Goal: Navigation & Orientation: Find specific page/section

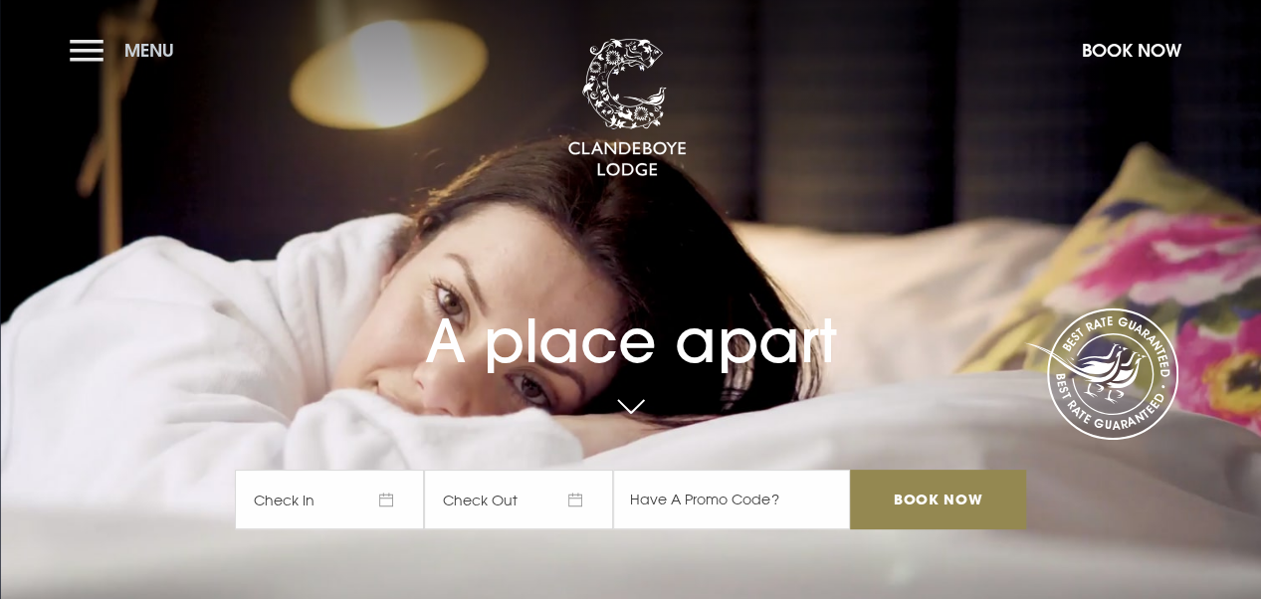
click at [108, 57] on button "Menu" at bounding box center [127, 50] width 114 height 43
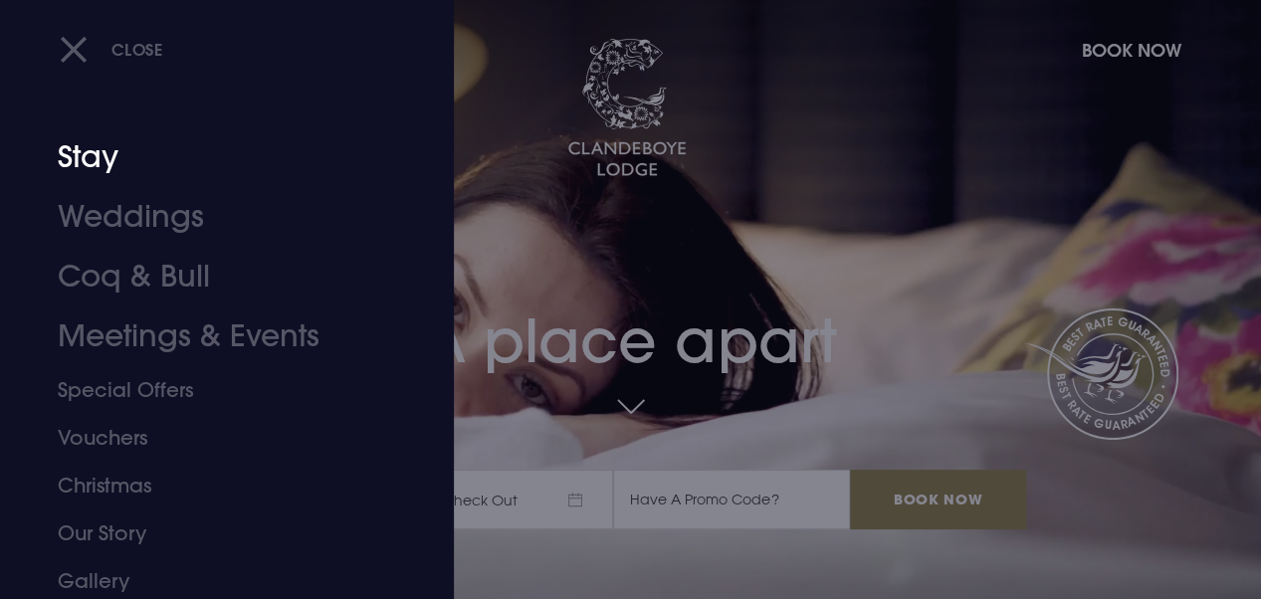
click at [86, 167] on link "Stay" at bounding box center [213, 157] width 311 height 60
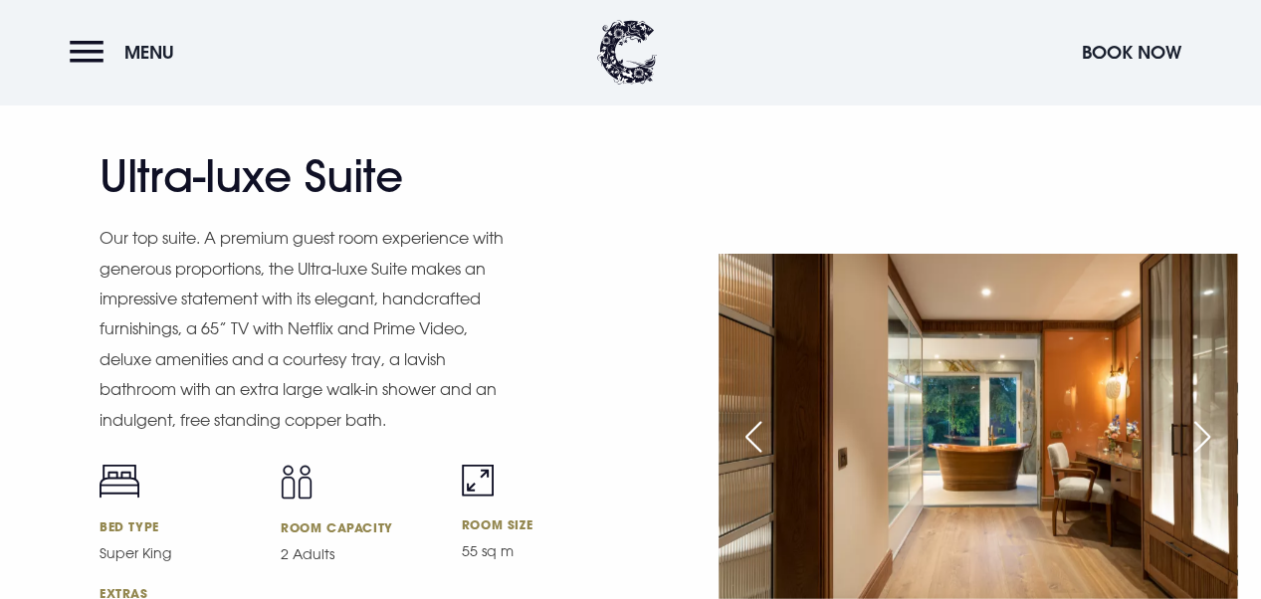
scroll to position [2428, 0]
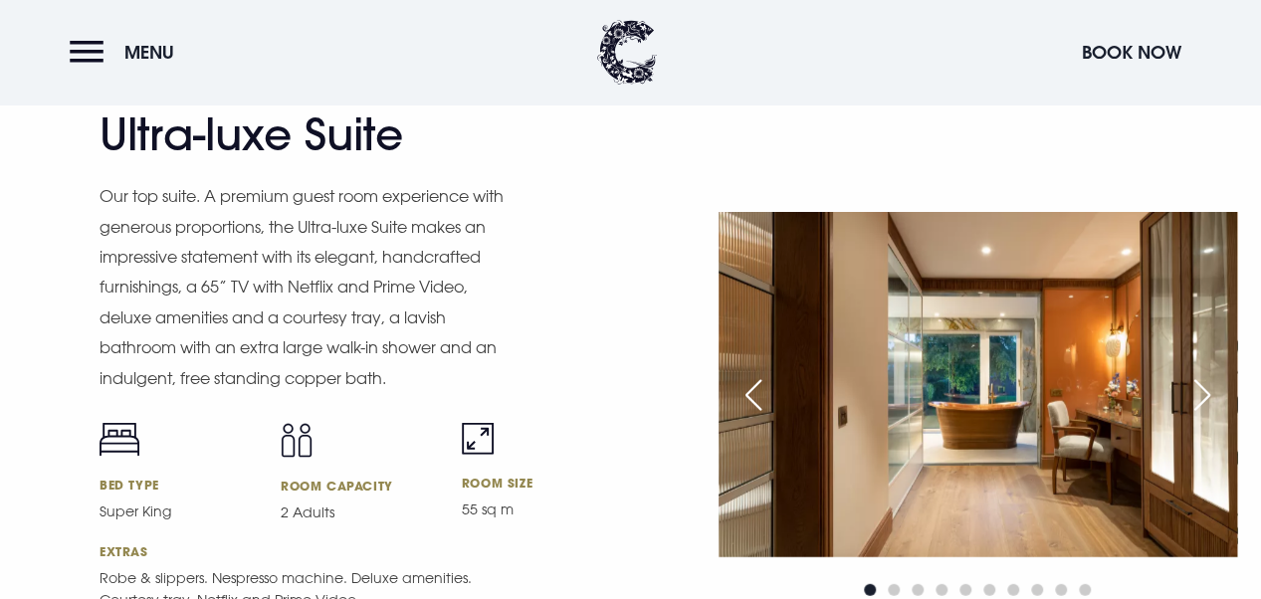
click at [1190, 413] on div "Next slide" at bounding box center [1202, 395] width 50 height 44
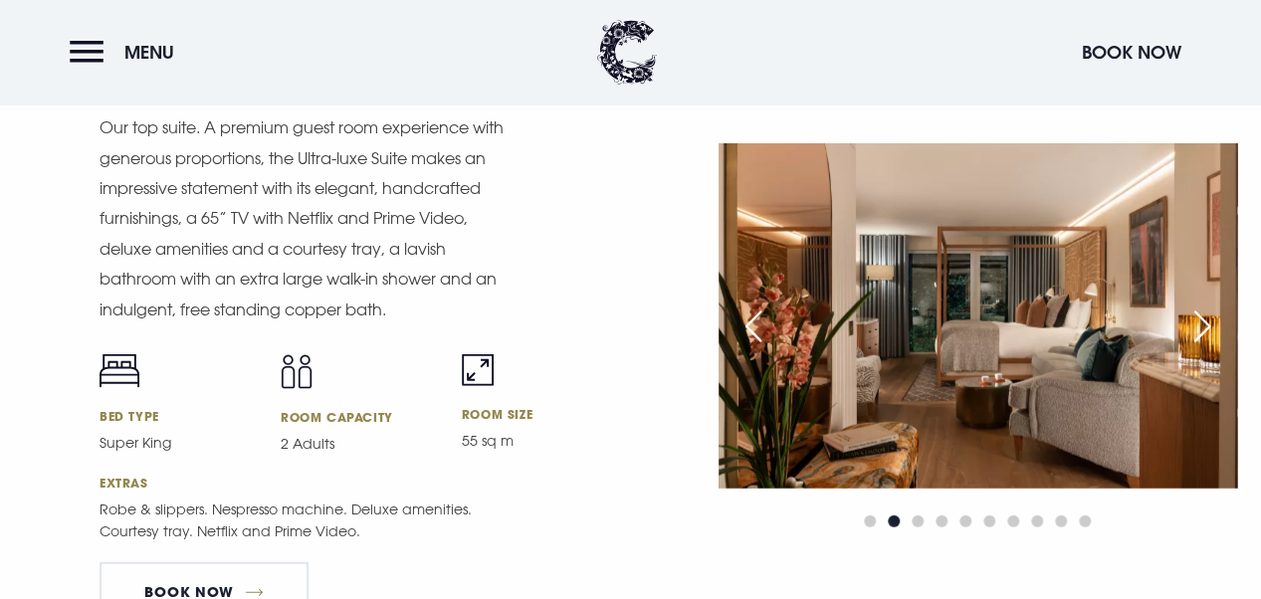
scroll to position [2528, 0]
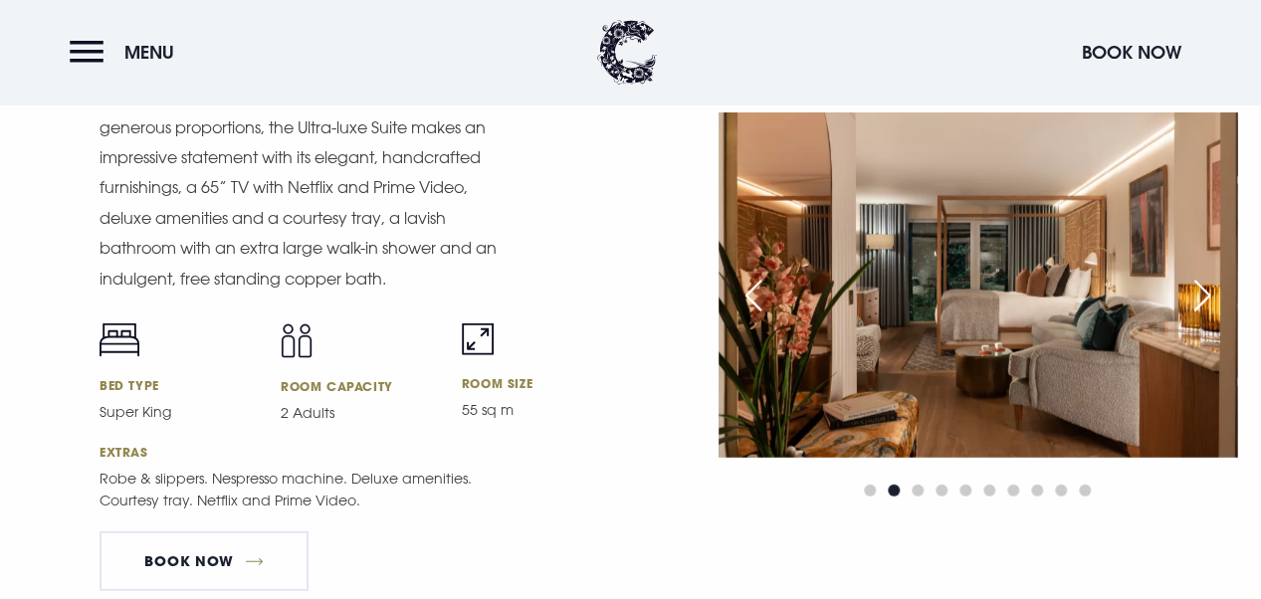
click at [1210, 299] on div "Next slide" at bounding box center [1202, 296] width 50 height 44
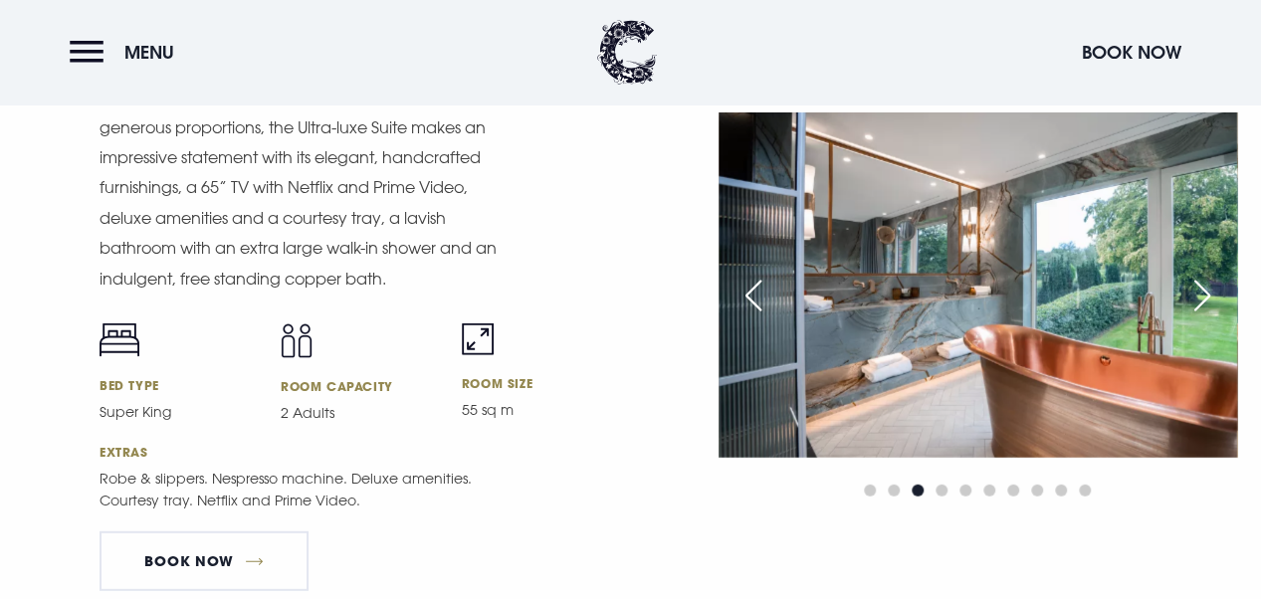
click at [1210, 299] on div "Next slide" at bounding box center [1202, 296] width 50 height 44
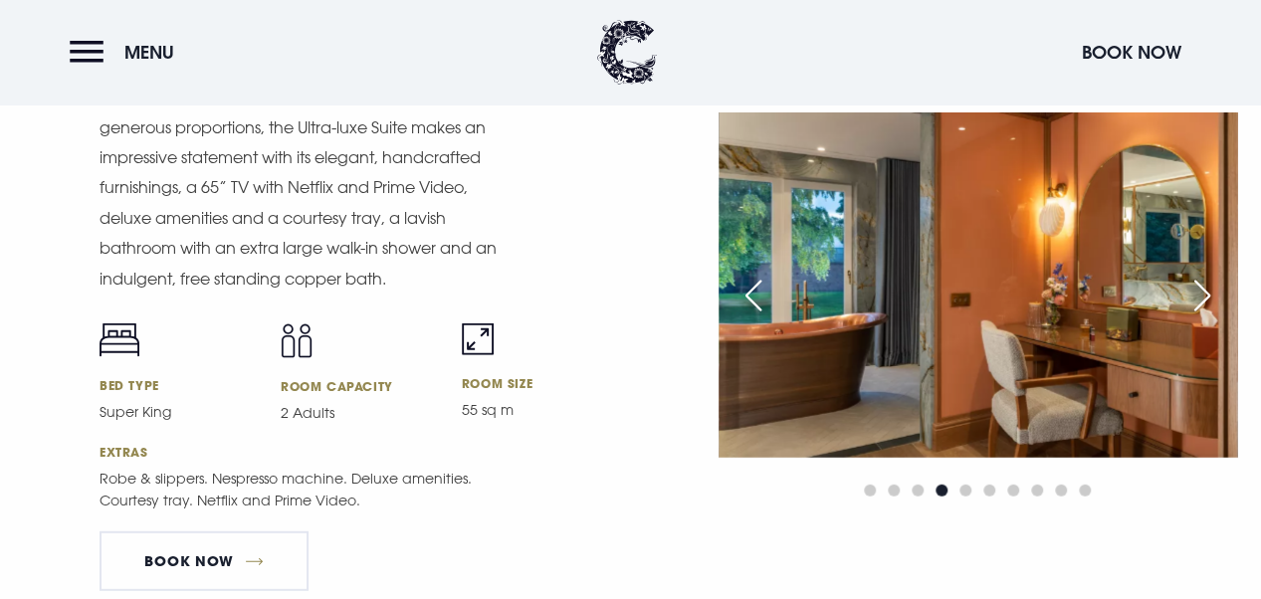
click at [1204, 302] on div "Next slide" at bounding box center [1202, 296] width 50 height 44
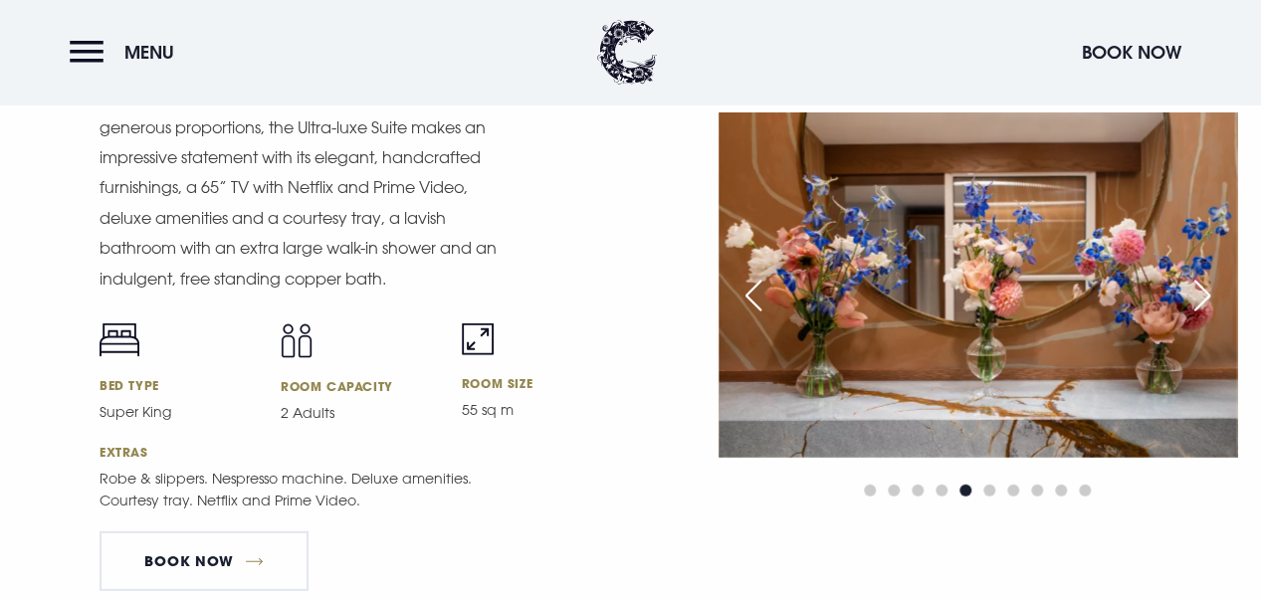
click at [1204, 302] on div "Next slide" at bounding box center [1202, 296] width 50 height 44
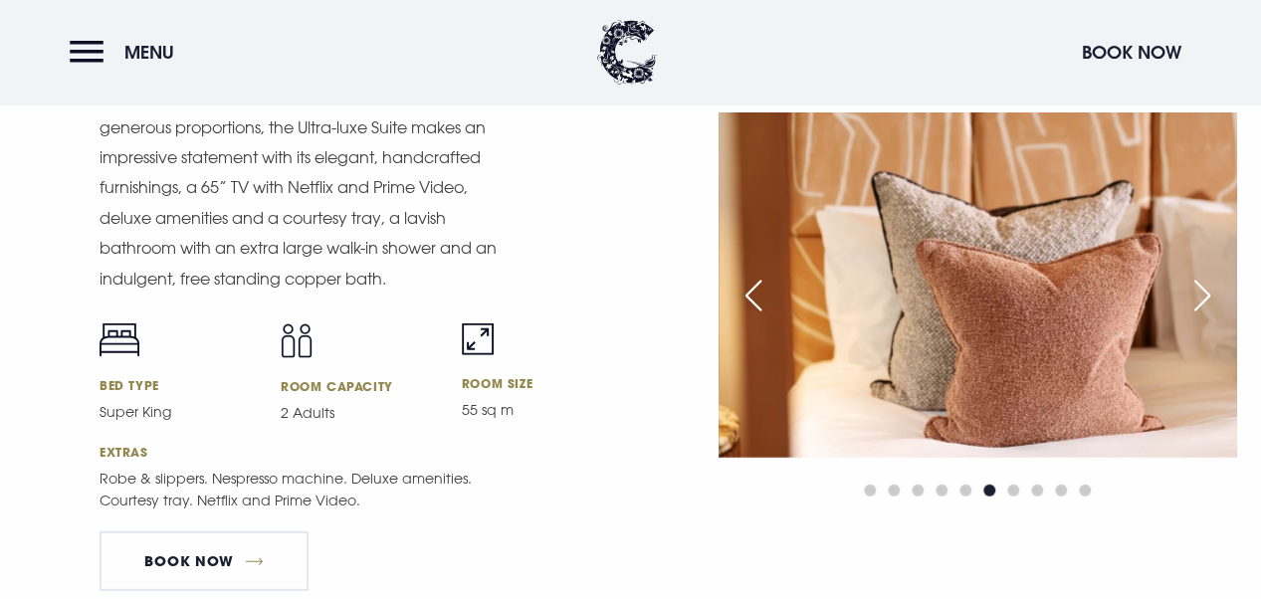
click at [1204, 302] on div "Next slide" at bounding box center [1202, 296] width 50 height 44
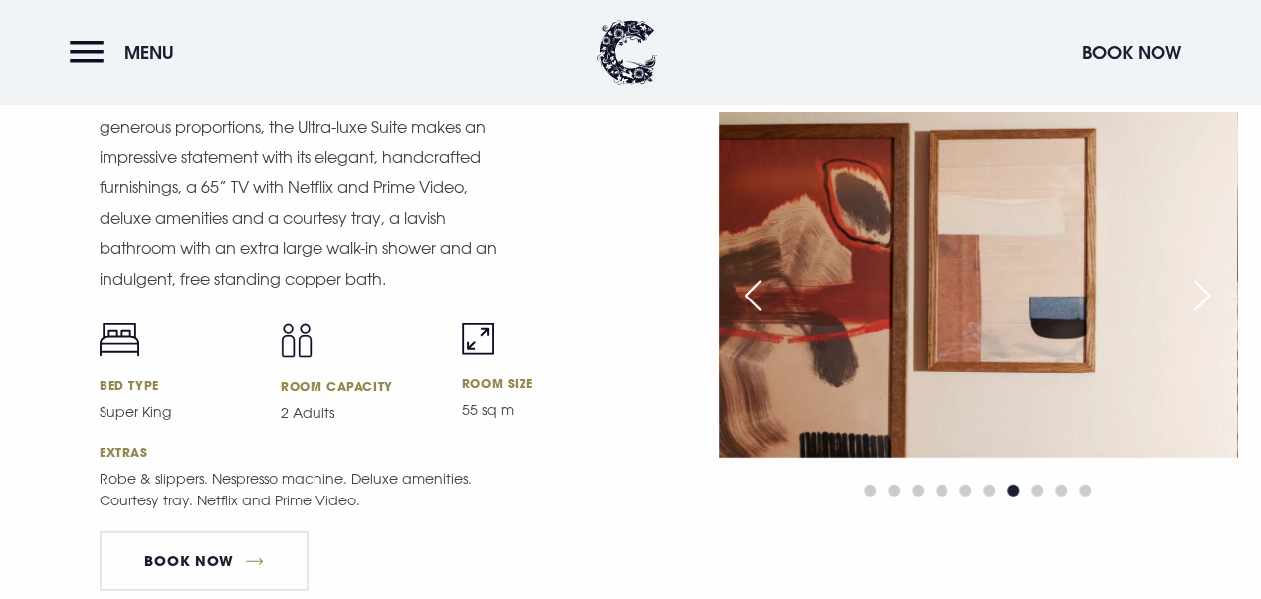
click at [1204, 302] on div "Next slide" at bounding box center [1202, 296] width 50 height 44
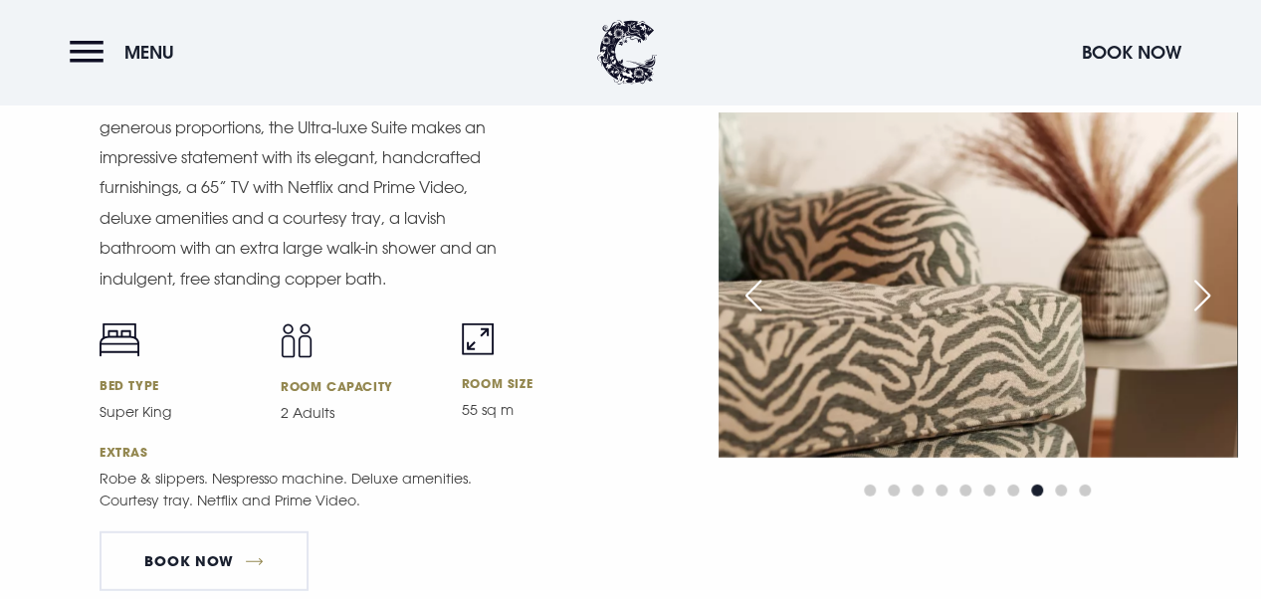
click at [1204, 302] on div "Next slide" at bounding box center [1202, 296] width 50 height 44
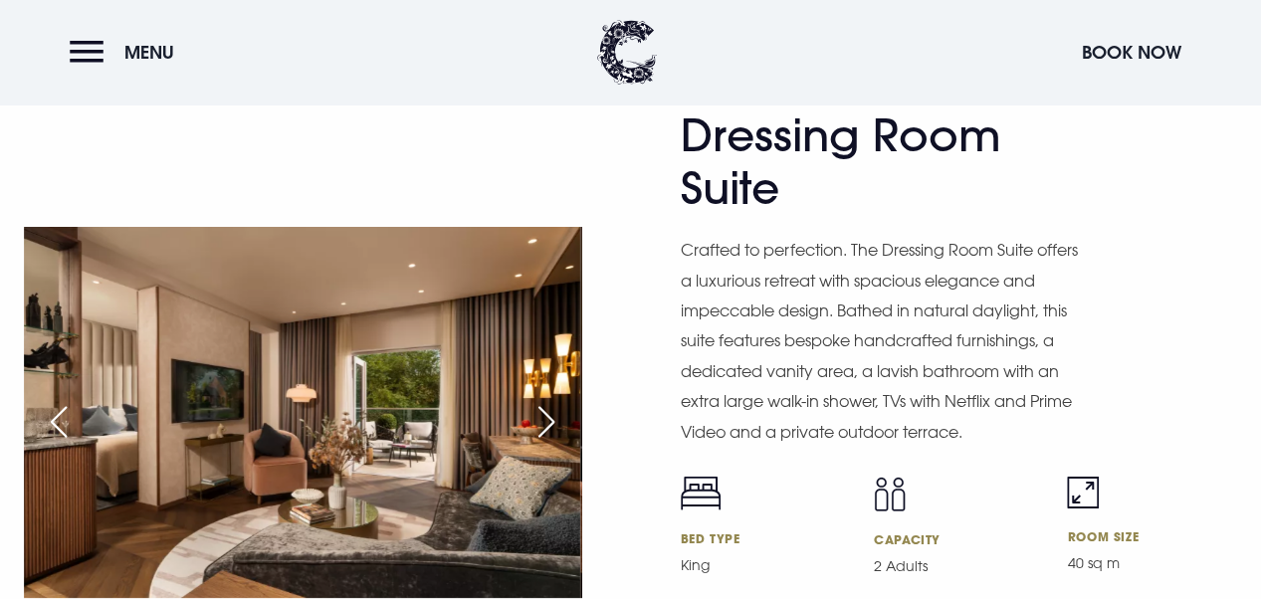
scroll to position [3224, 0]
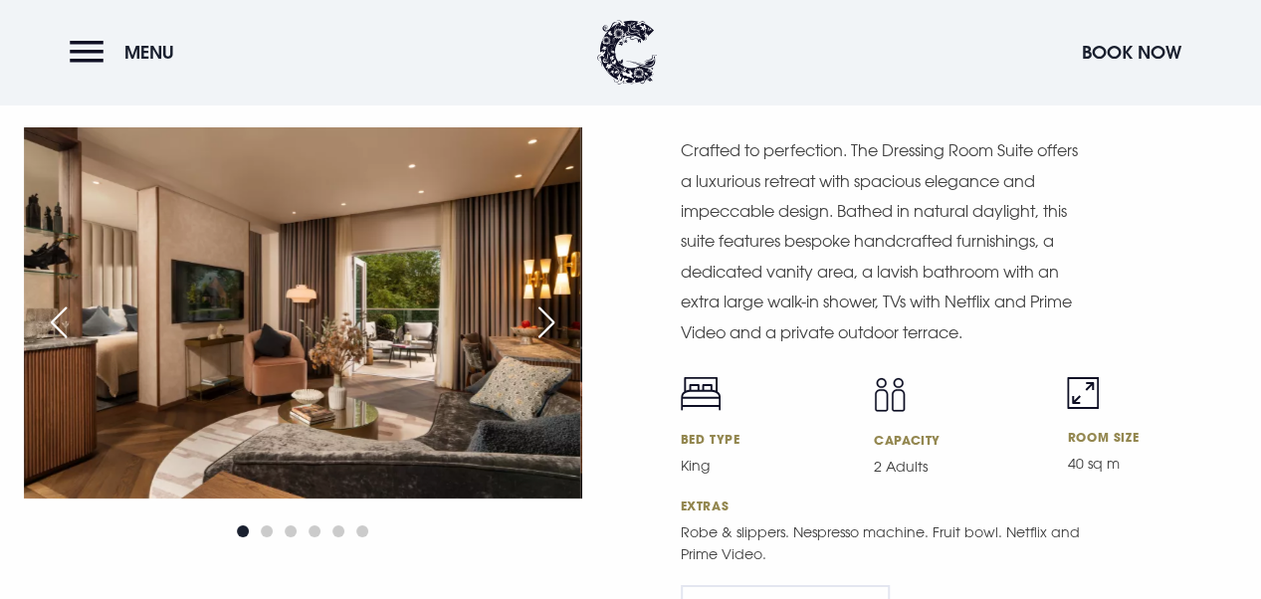
click at [547, 331] on div "Next slide" at bounding box center [546, 323] width 50 height 44
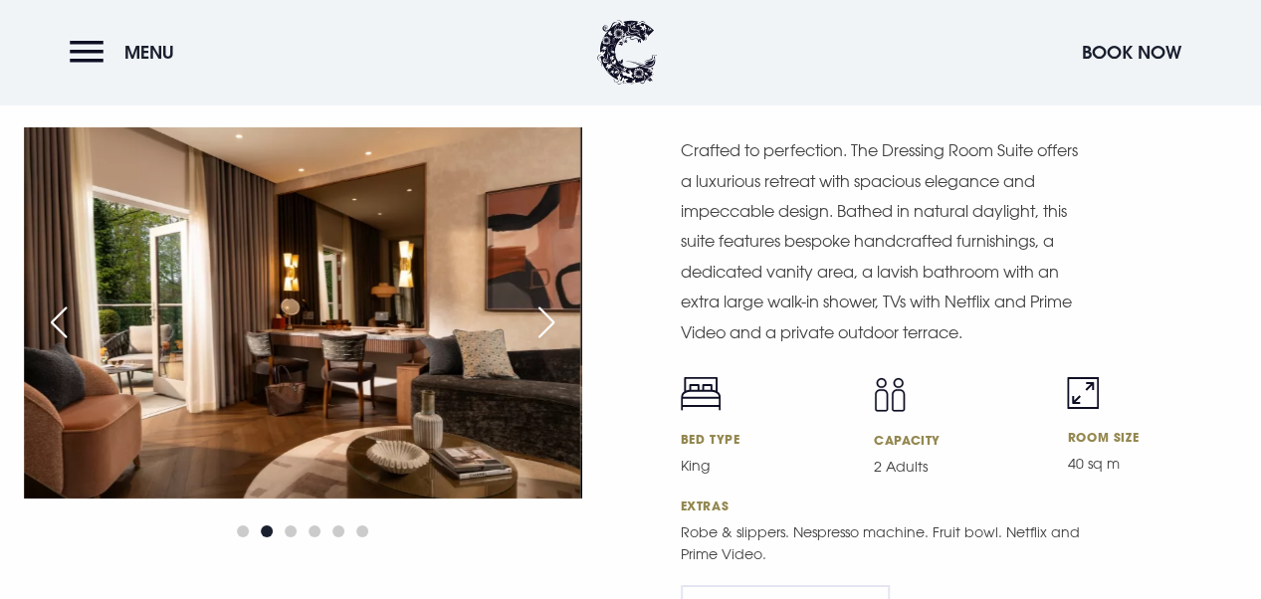
click at [547, 331] on div "Next slide" at bounding box center [546, 323] width 50 height 44
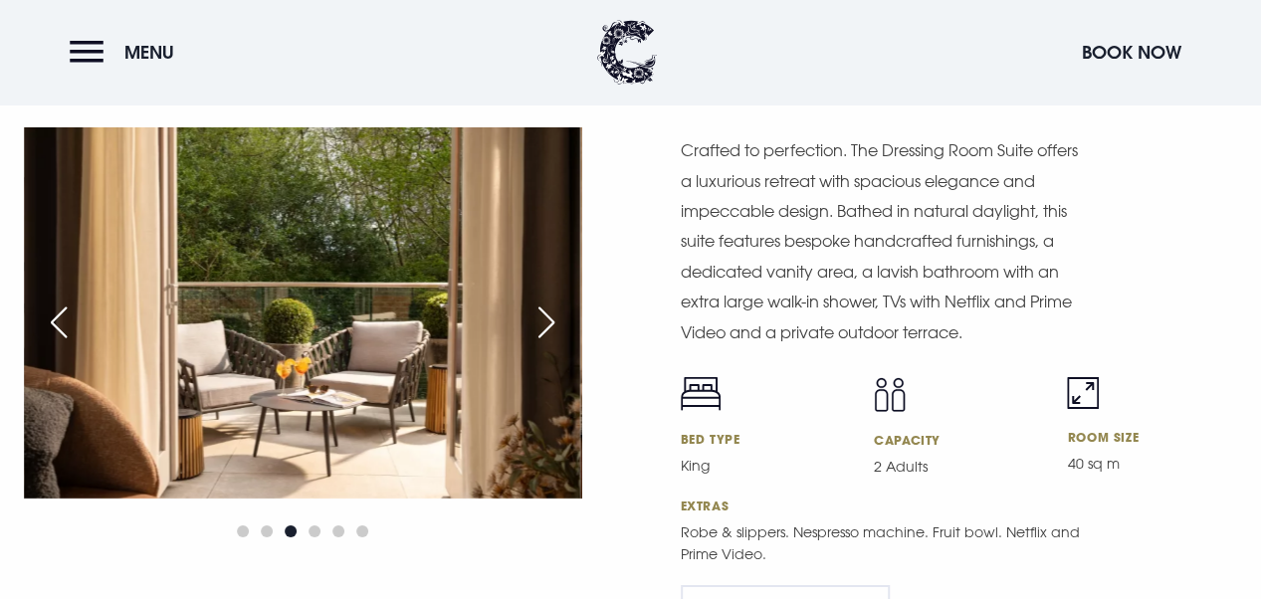
click at [547, 331] on div "Next slide" at bounding box center [546, 323] width 50 height 44
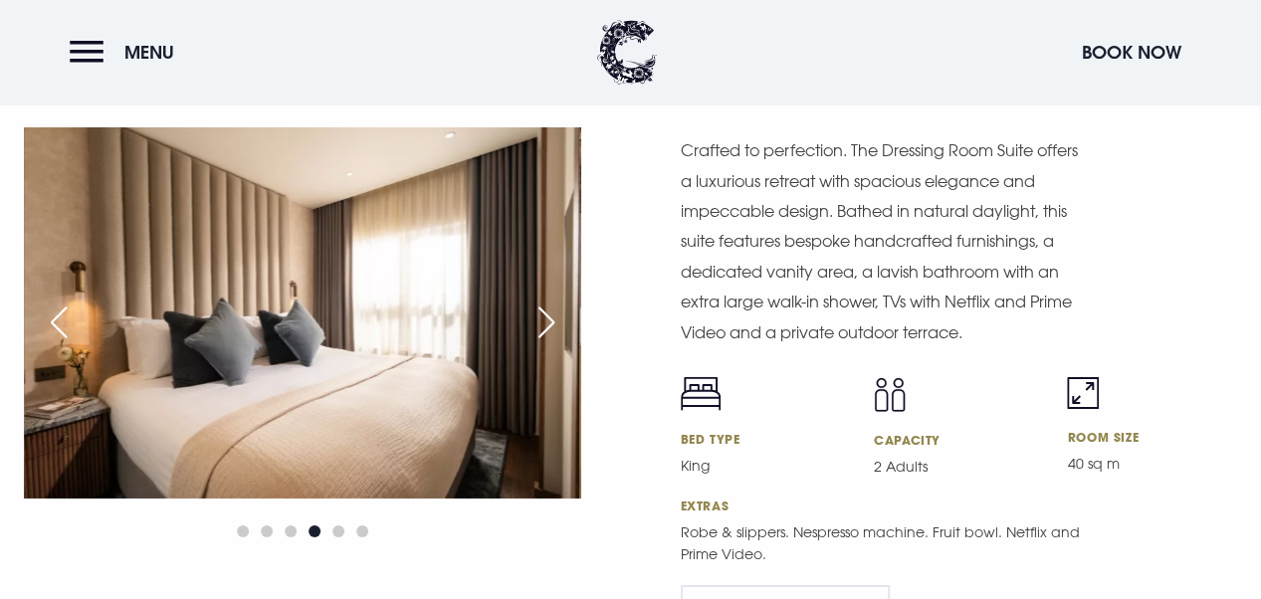
click at [547, 331] on div "Next slide" at bounding box center [546, 323] width 50 height 44
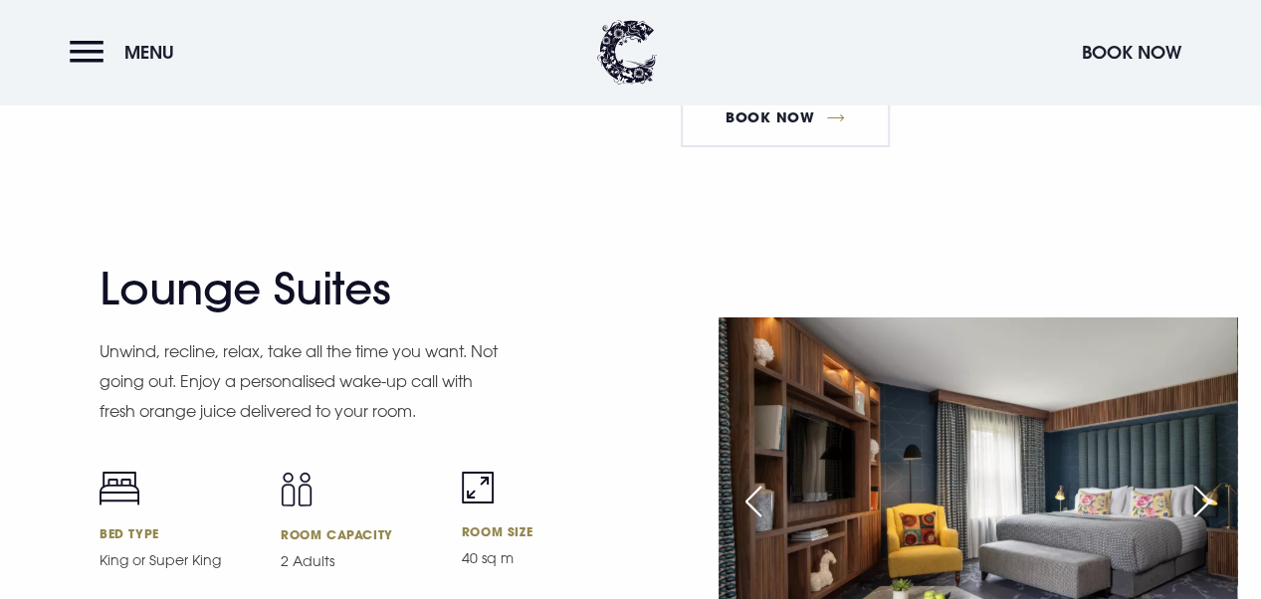
scroll to position [3921, 0]
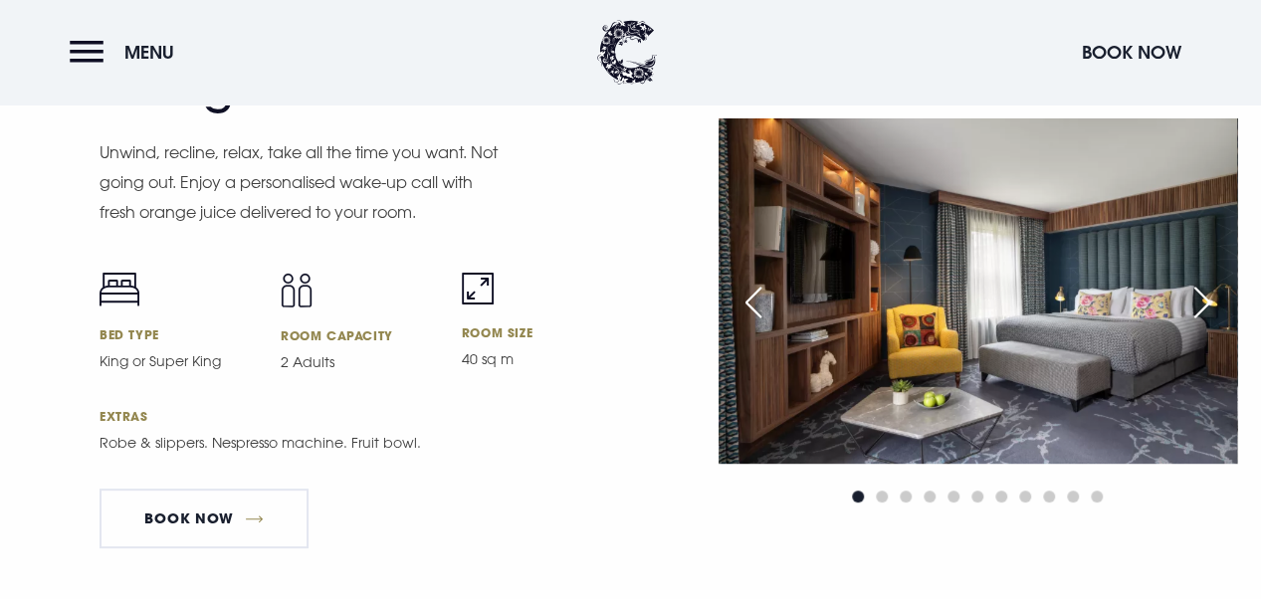
click at [1207, 306] on div "Next slide" at bounding box center [1202, 303] width 50 height 44
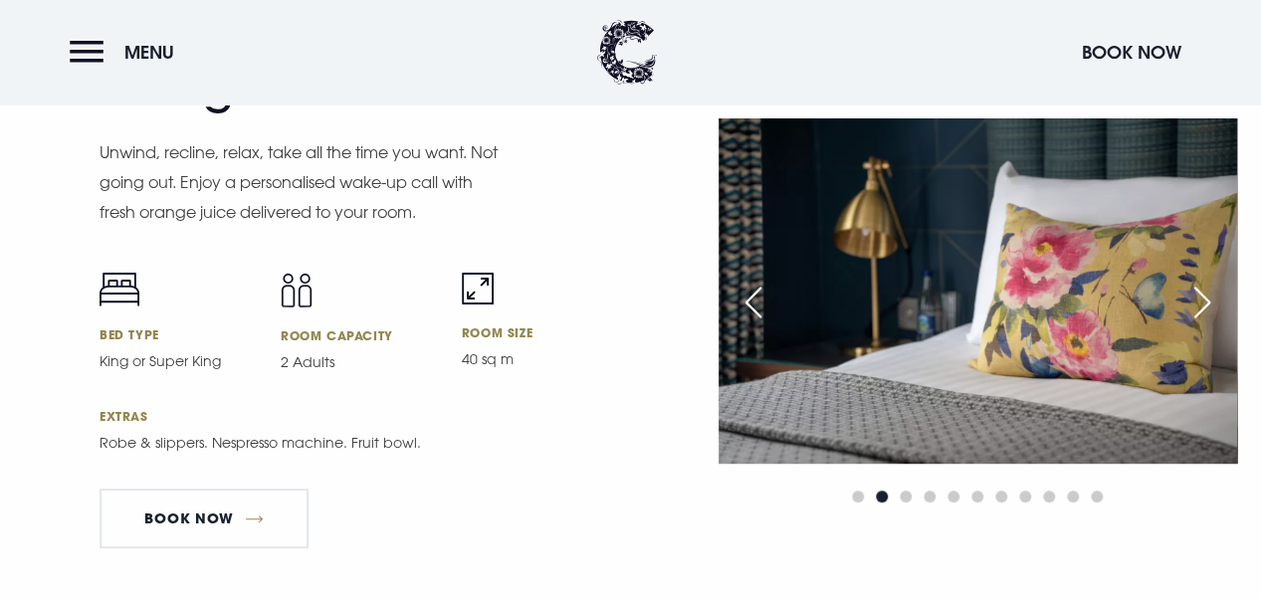
click at [1206, 305] on div "Next slide" at bounding box center [1202, 303] width 50 height 44
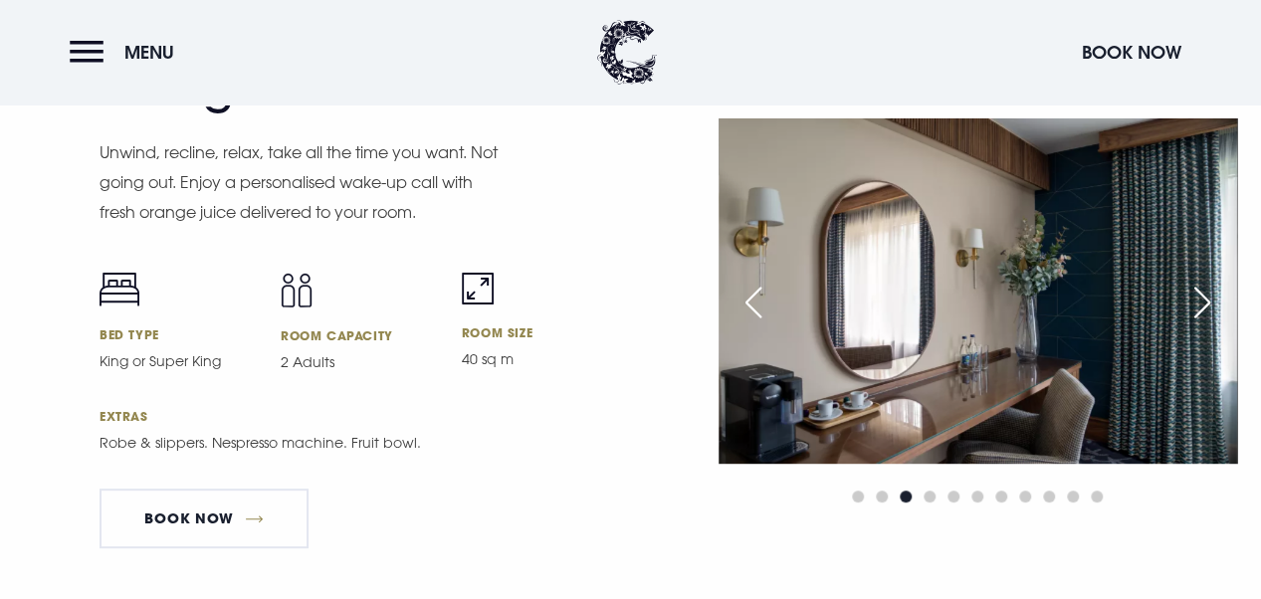
click at [1205, 304] on div "Next slide" at bounding box center [1202, 303] width 50 height 44
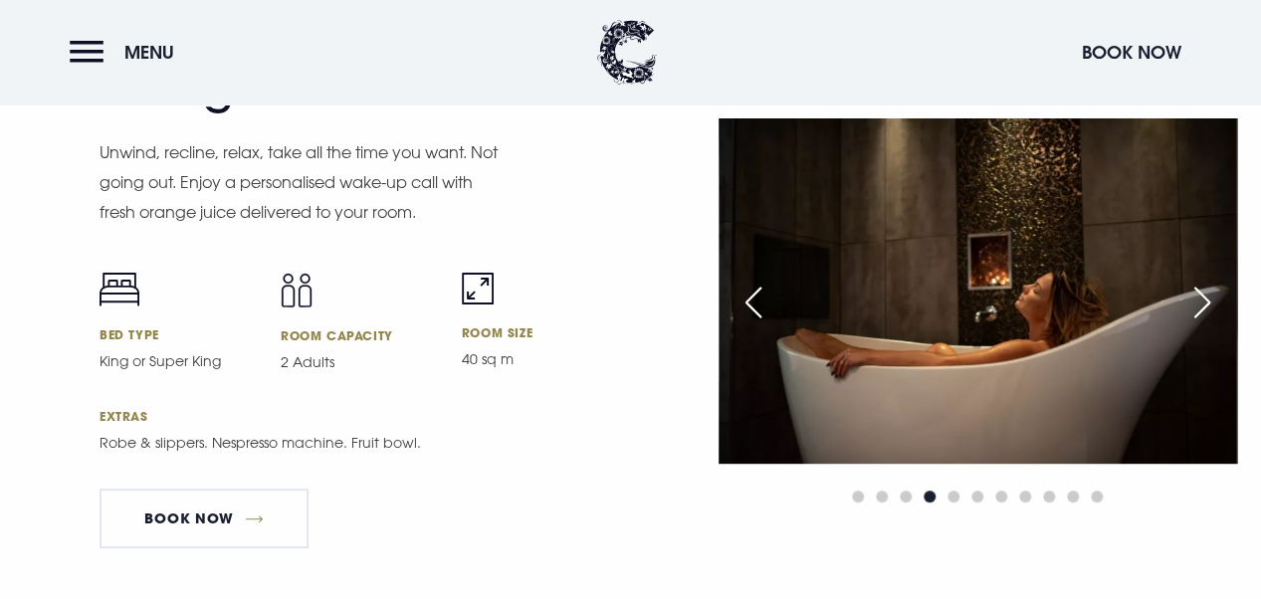
click at [1200, 305] on div "Next slide" at bounding box center [1202, 303] width 50 height 44
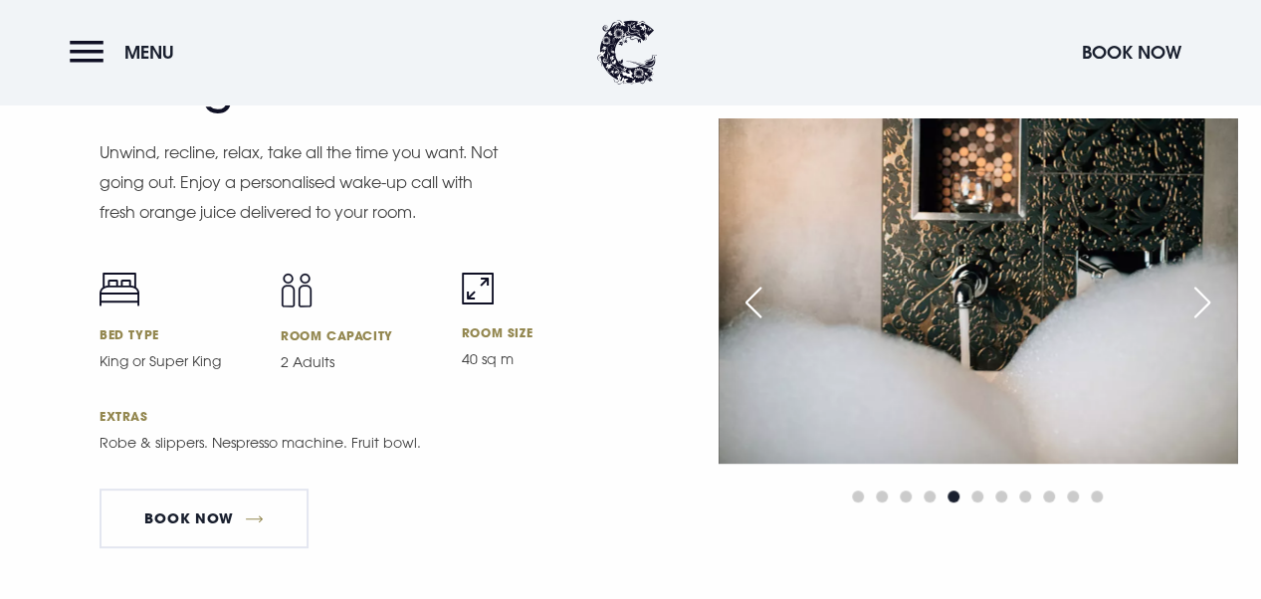
click at [1200, 305] on div "Next slide" at bounding box center [1202, 303] width 50 height 44
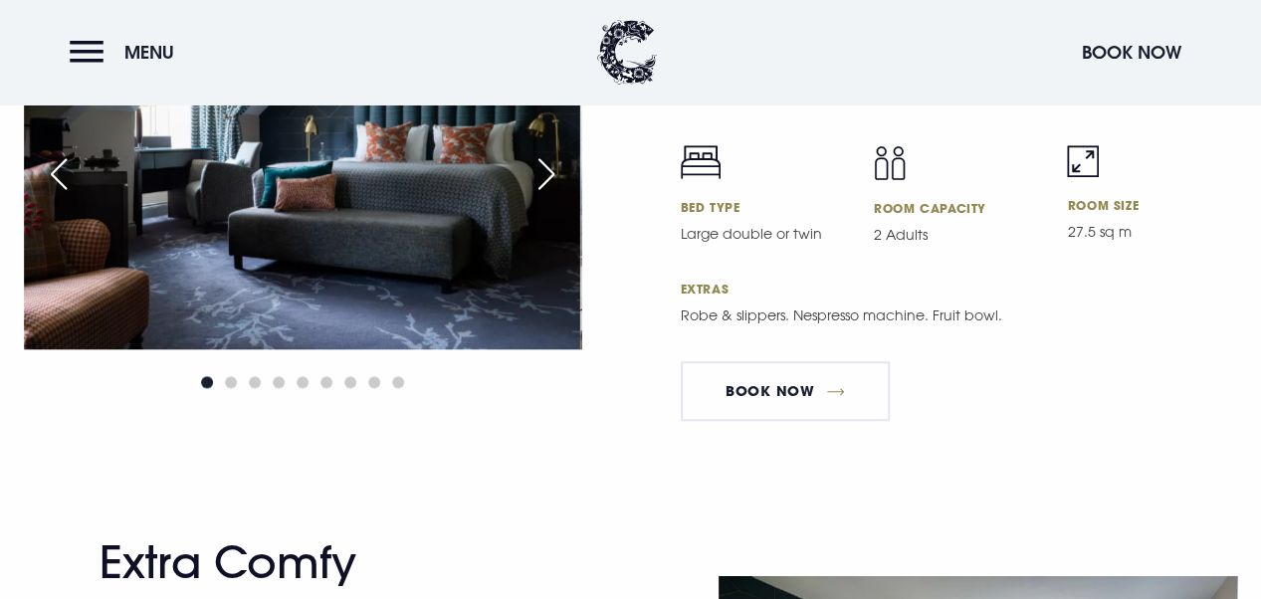
scroll to position [4518, 0]
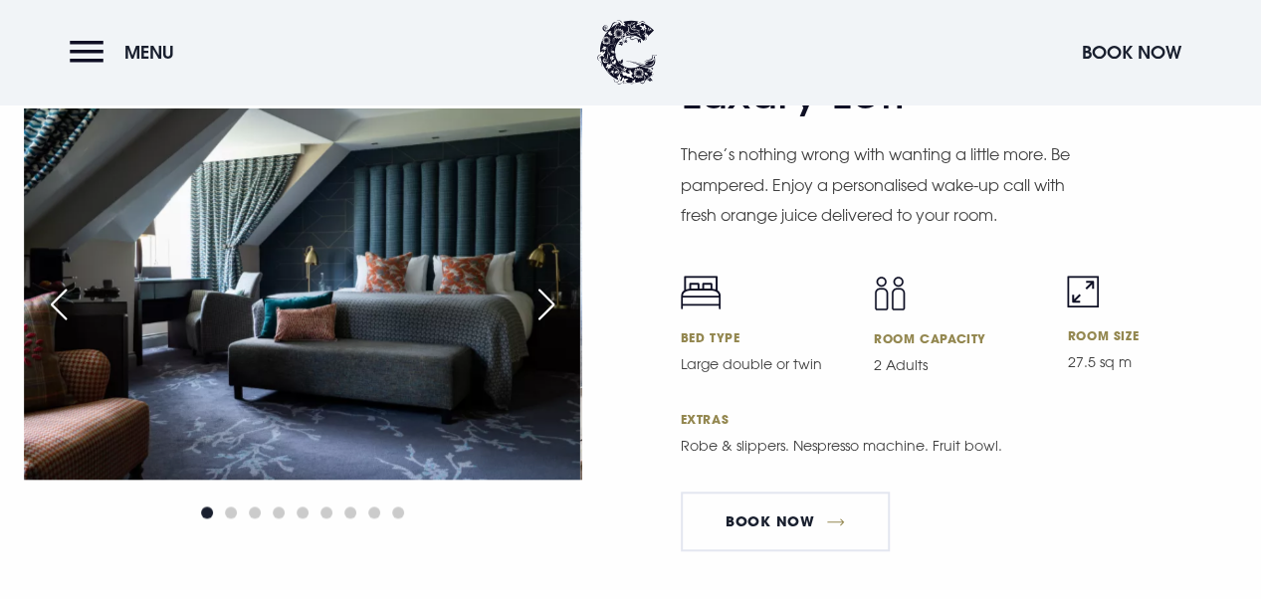
click at [524, 313] on div "Next slide" at bounding box center [546, 305] width 50 height 44
click at [541, 313] on div "Next slide" at bounding box center [546, 305] width 50 height 44
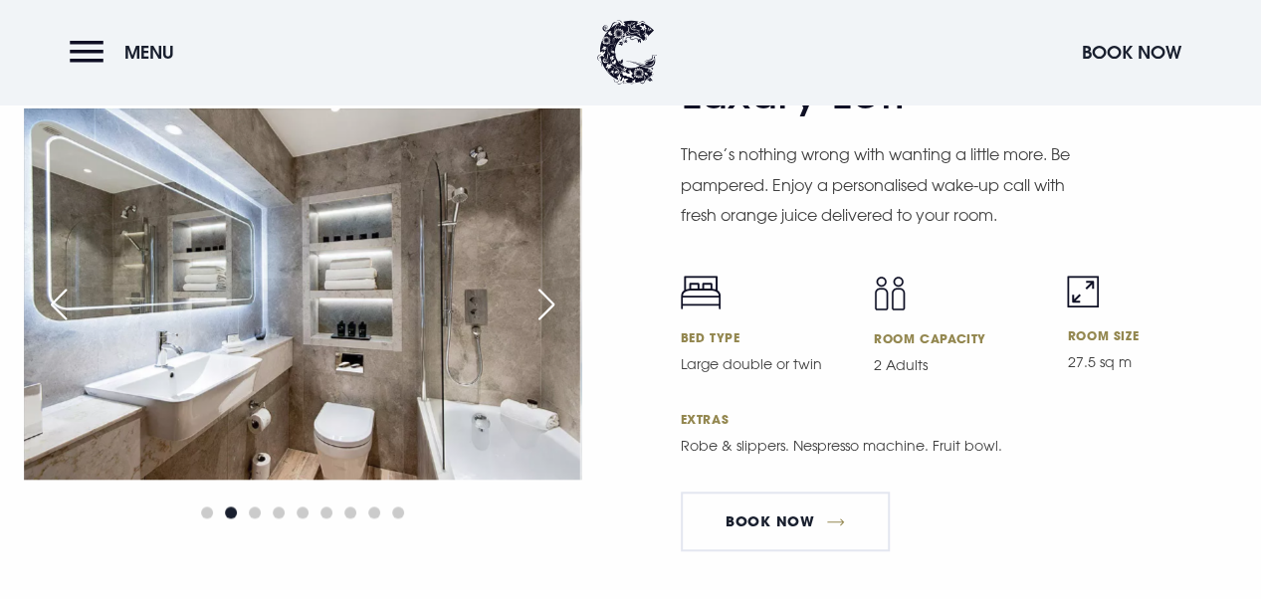
click at [543, 313] on div "Next slide" at bounding box center [546, 305] width 50 height 44
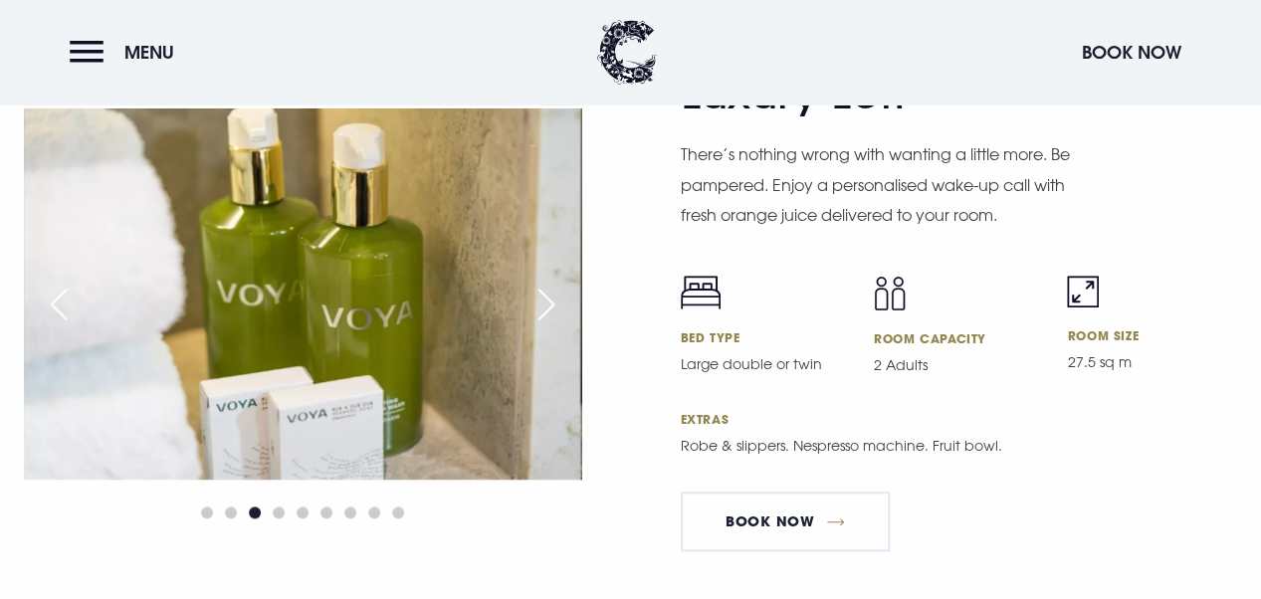
click at [544, 313] on div "Next slide" at bounding box center [546, 305] width 50 height 44
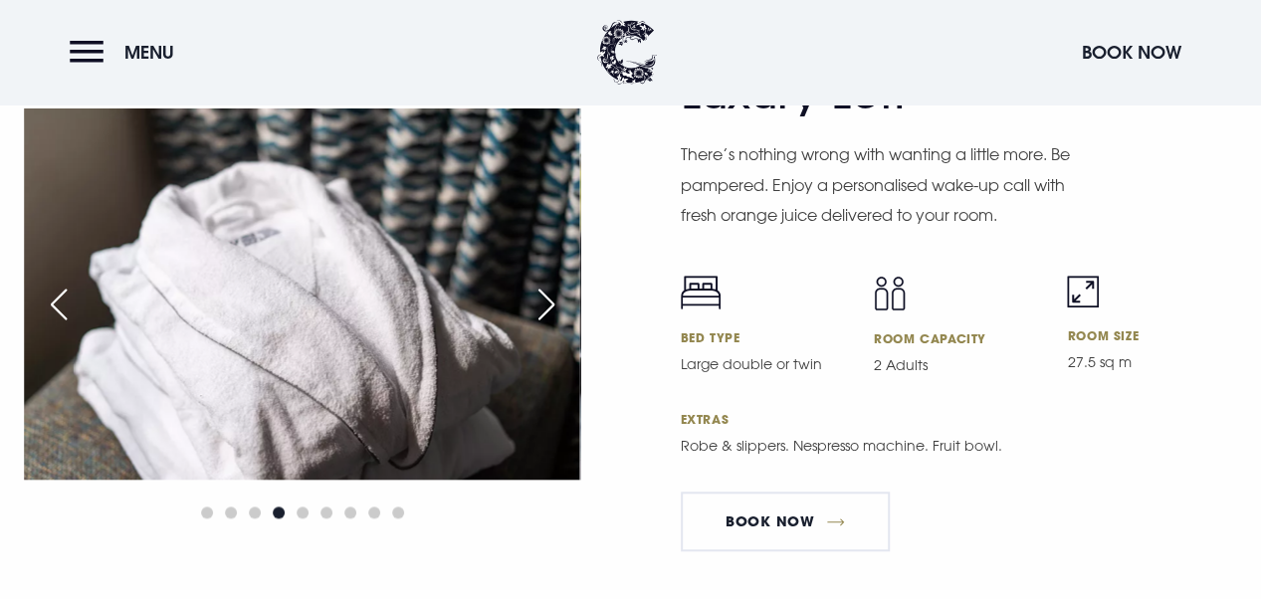
click at [544, 313] on div "Next slide" at bounding box center [546, 305] width 50 height 44
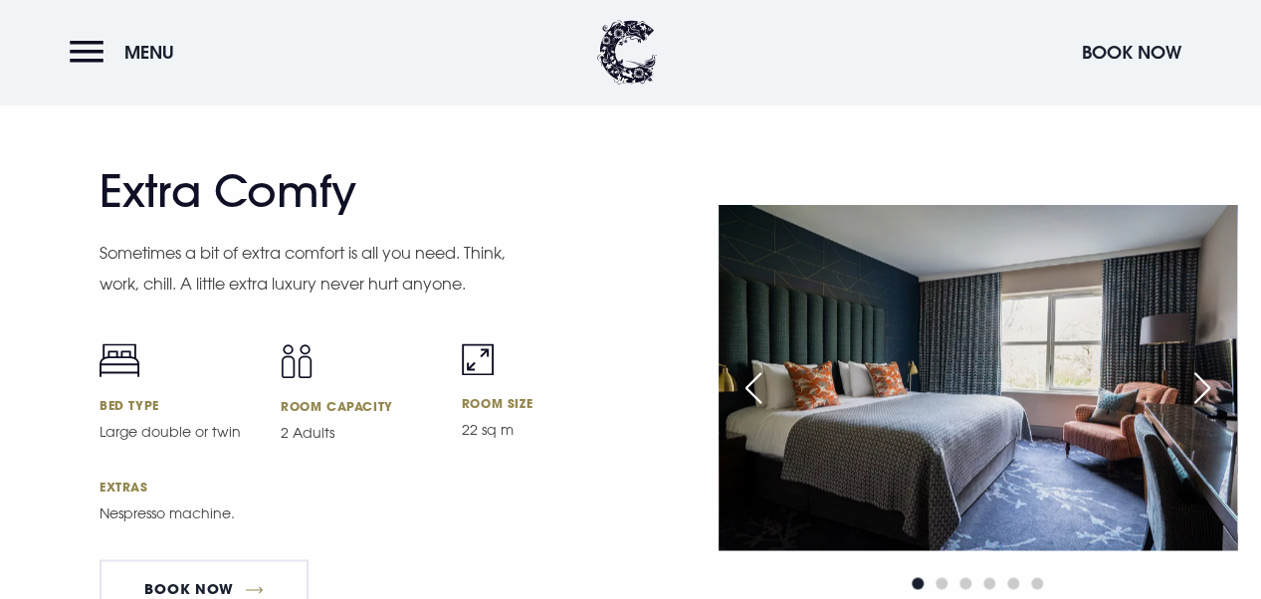
scroll to position [5115, 0]
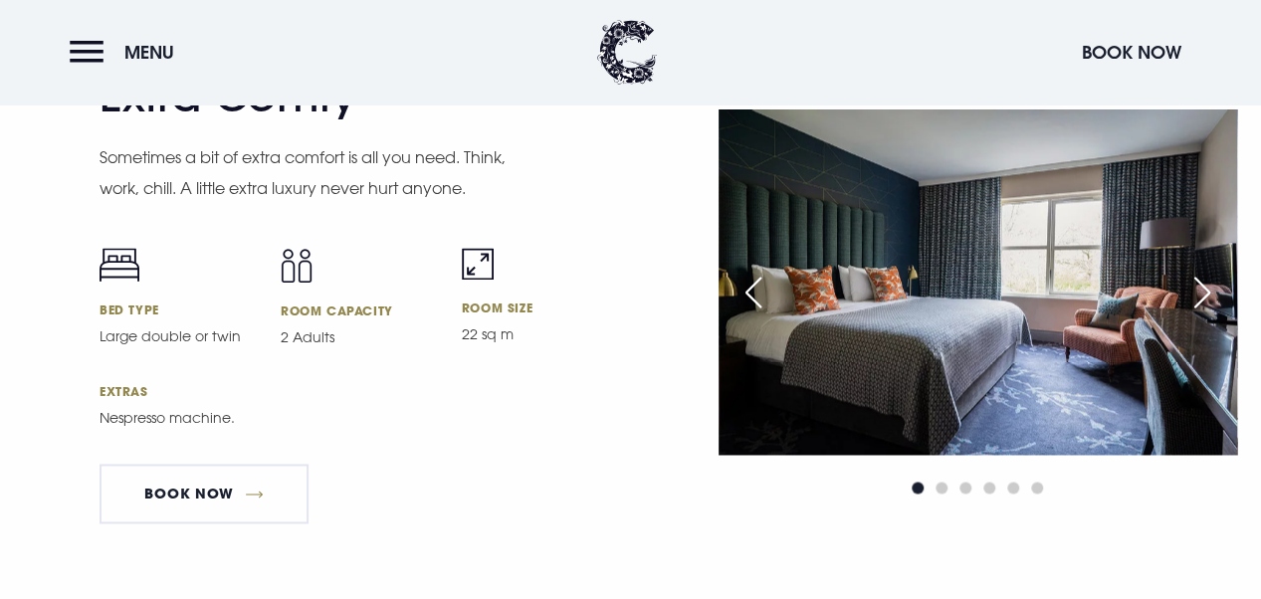
click at [1180, 314] on div "Next slide" at bounding box center [1202, 293] width 50 height 44
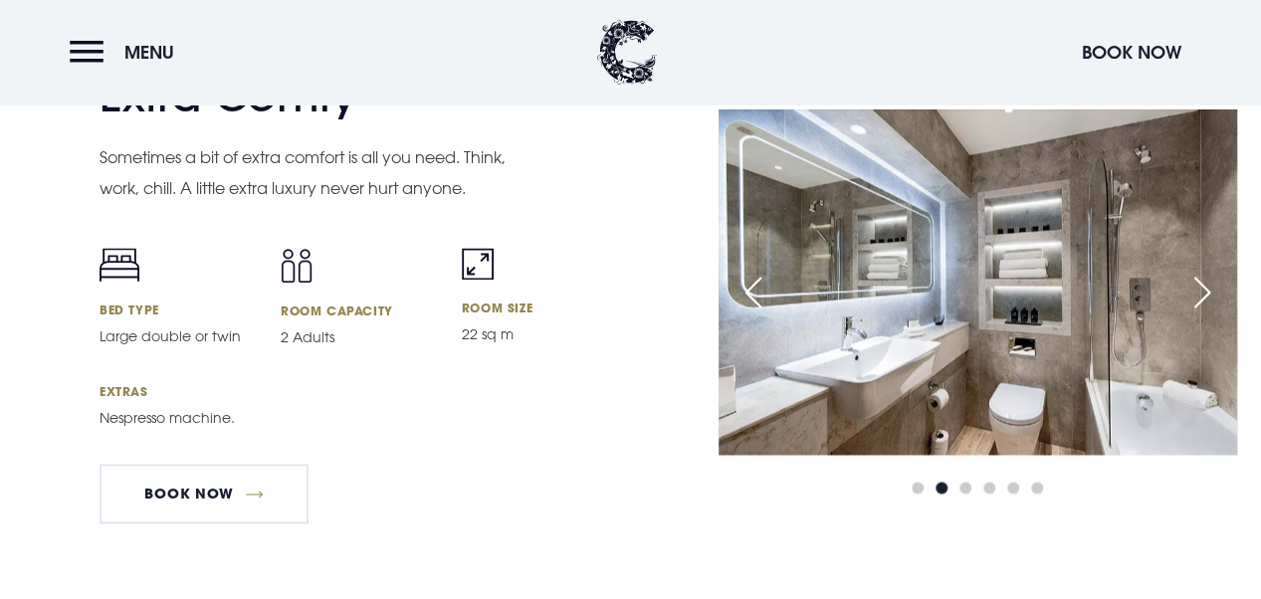
click at [1186, 314] on div "Next slide" at bounding box center [1202, 293] width 50 height 44
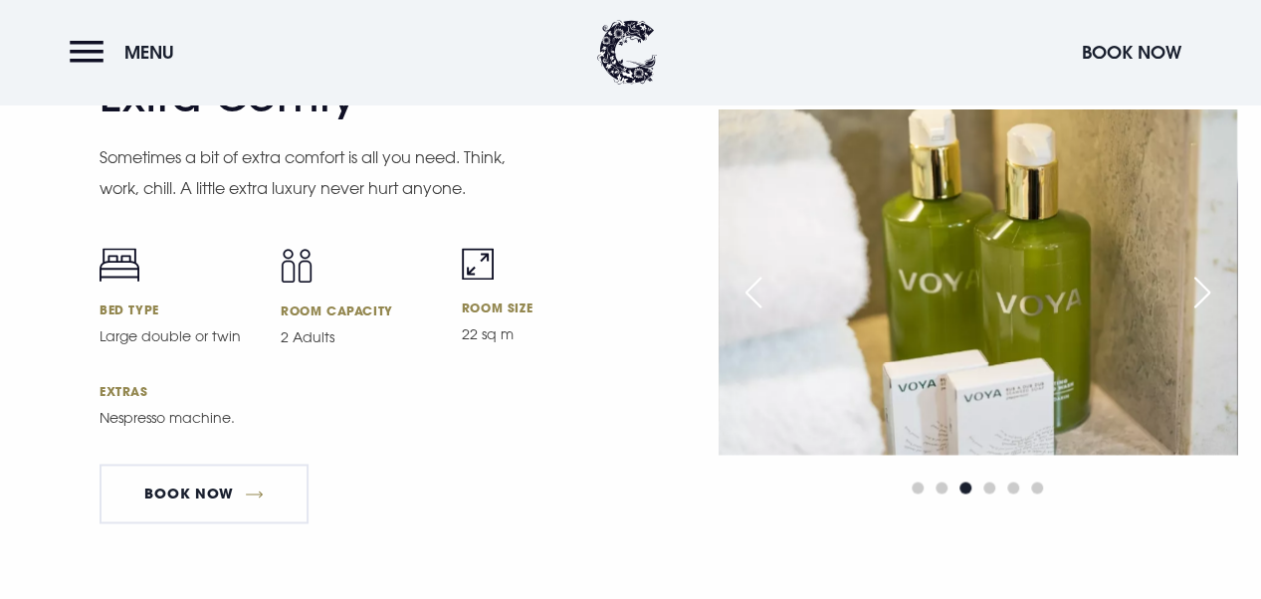
click at [1203, 312] on div "Next slide" at bounding box center [1202, 293] width 50 height 44
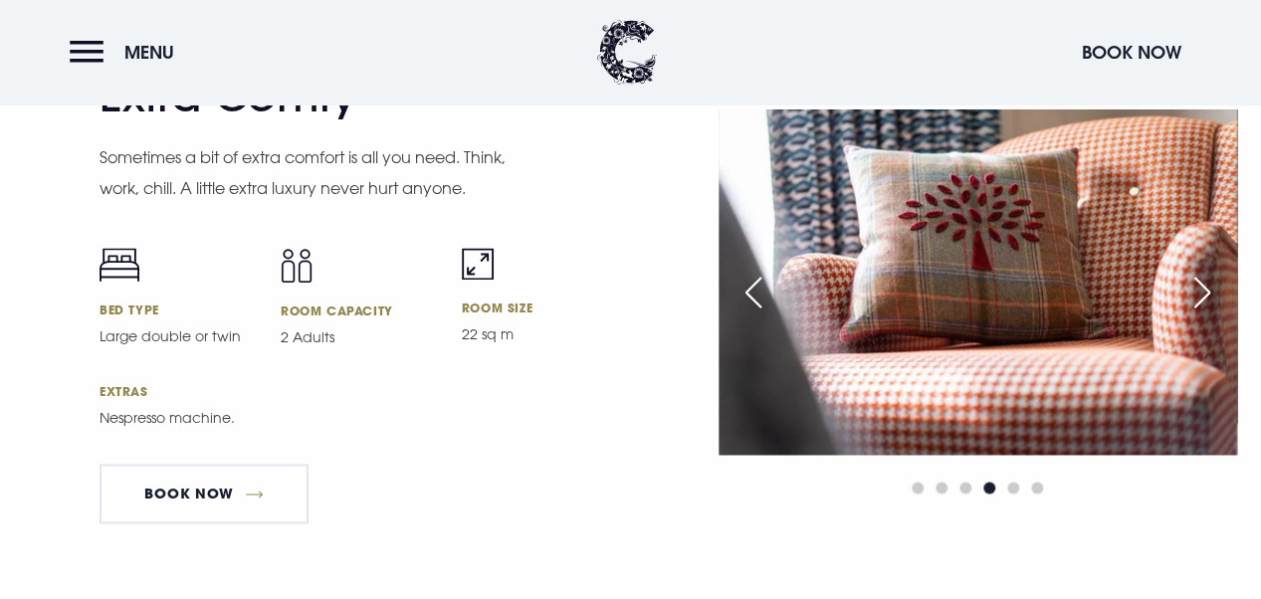
click at [1203, 312] on div "Next slide" at bounding box center [1202, 293] width 50 height 44
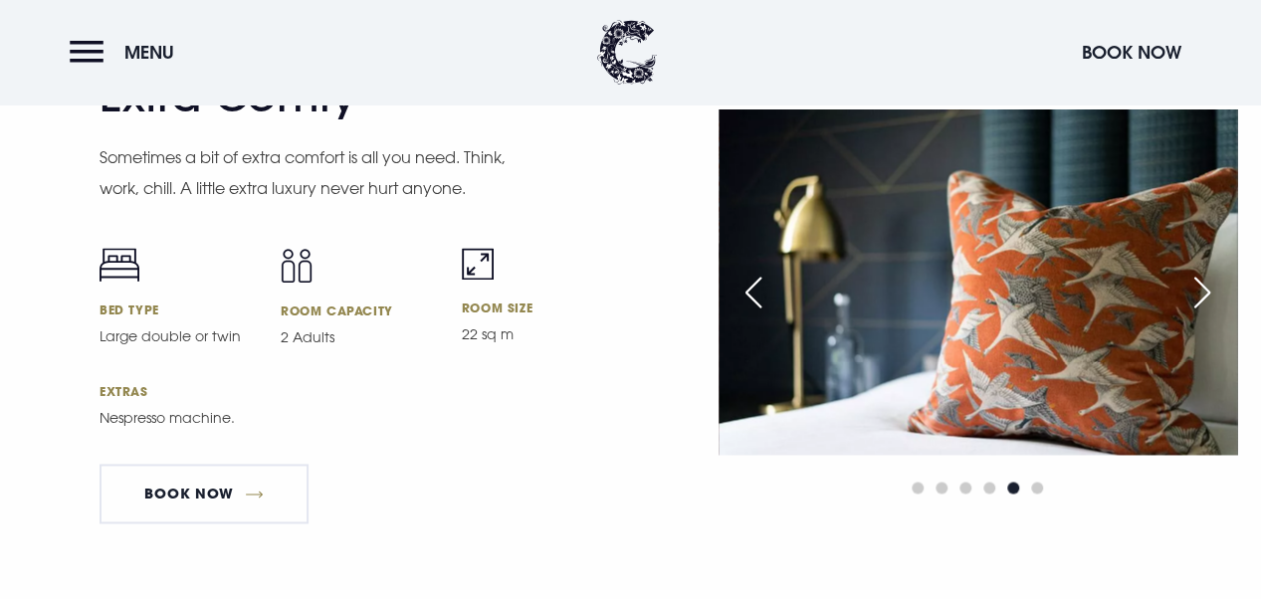
click at [1203, 312] on div "Next slide" at bounding box center [1202, 293] width 50 height 44
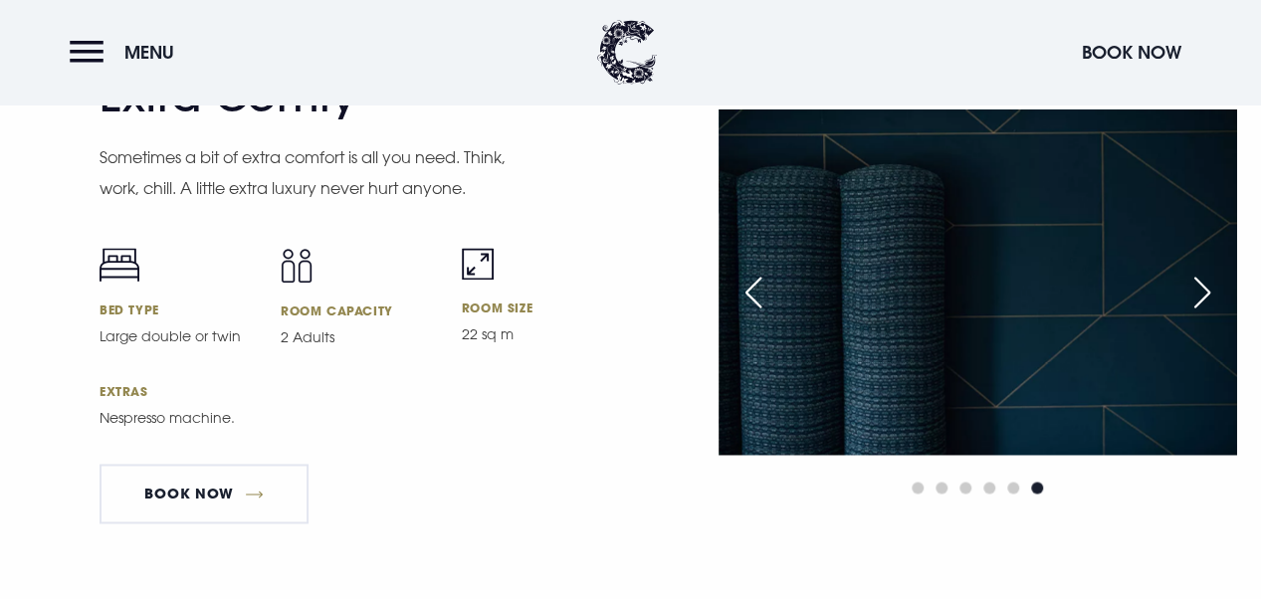
click at [759, 314] on div "Previous slide" at bounding box center [753, 293] width 50 height 44
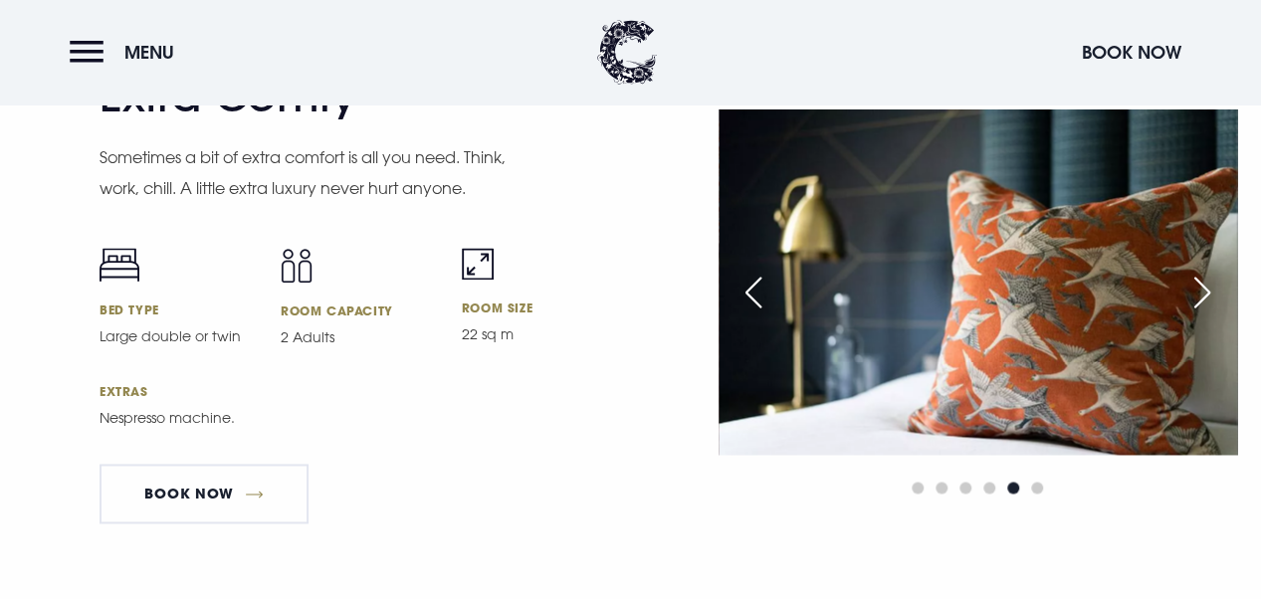
click at [759, 314] on div "Previous slide" at bounding box center [753, 293] width 50 height 44
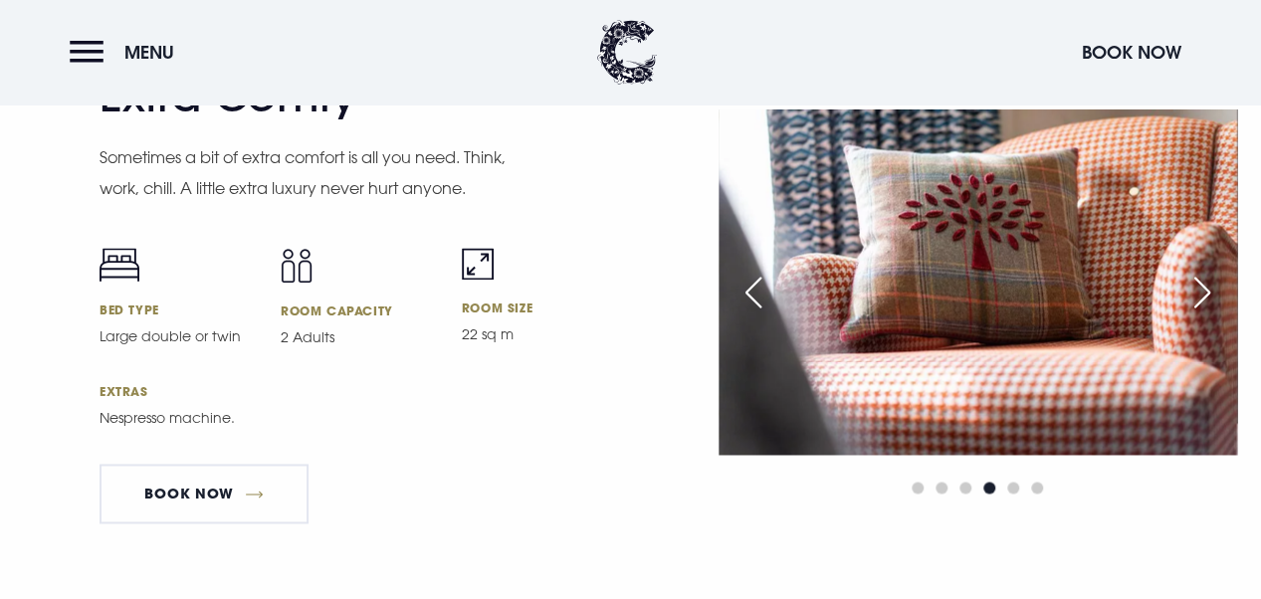
click at [759, 314] on div "Previous slide" at bounding box center [753, 293] width 50 height 44
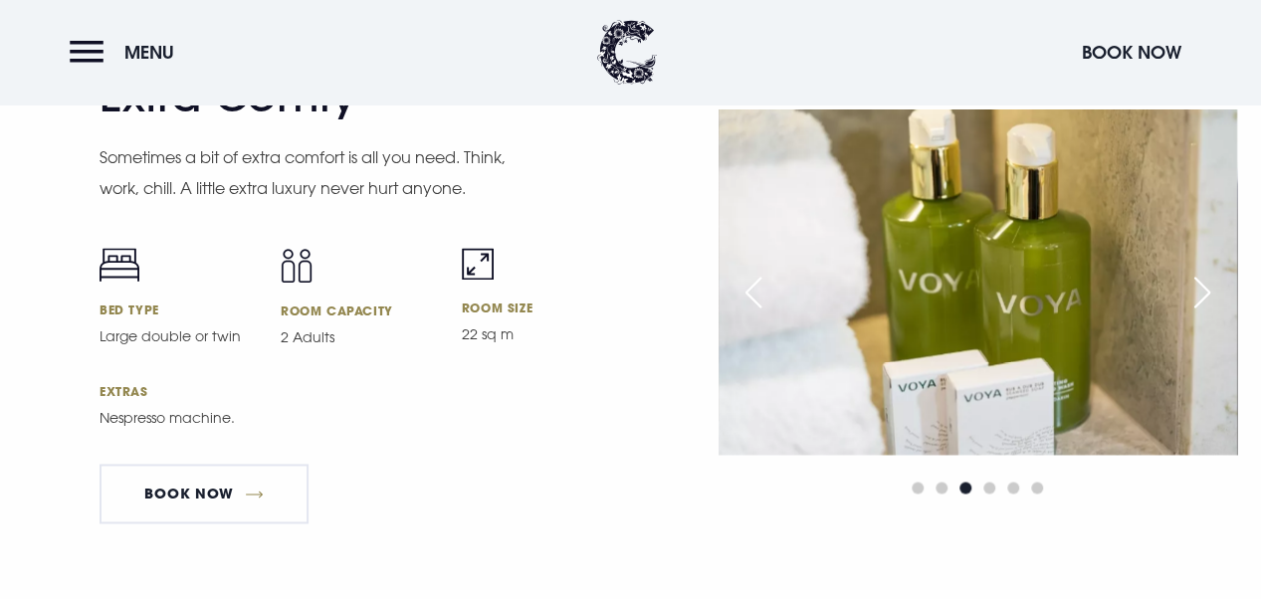
click at [759, 314] on div "Previous slide" at bounding box center [753, 293] width 50 height 44
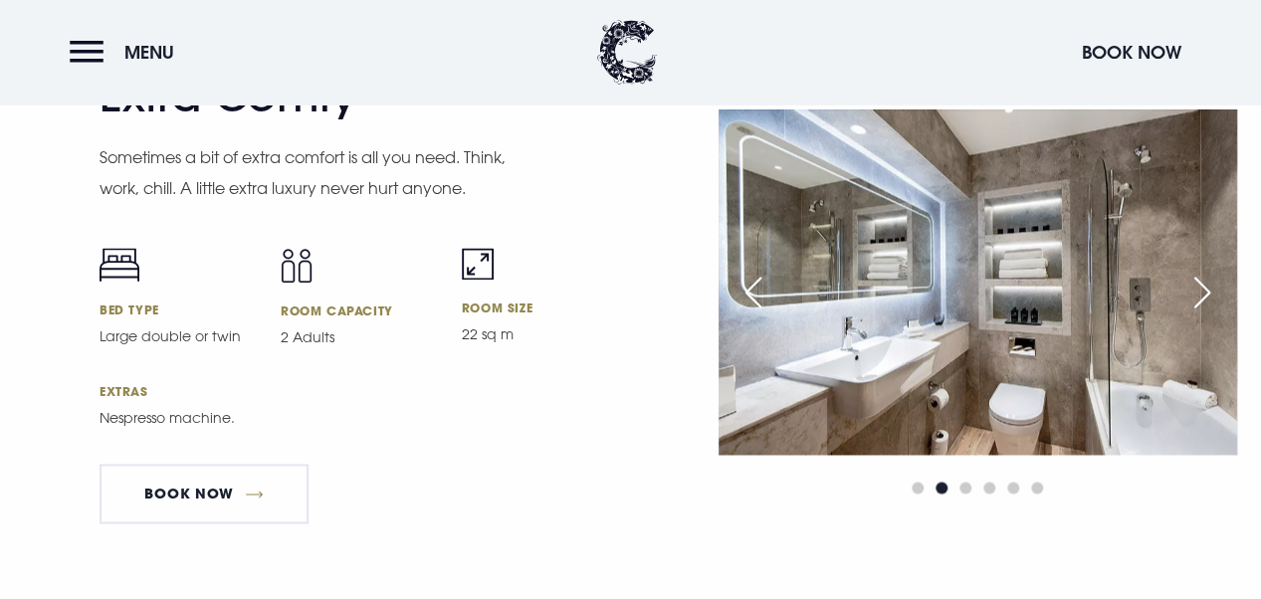
scroll to position [5214, 0]
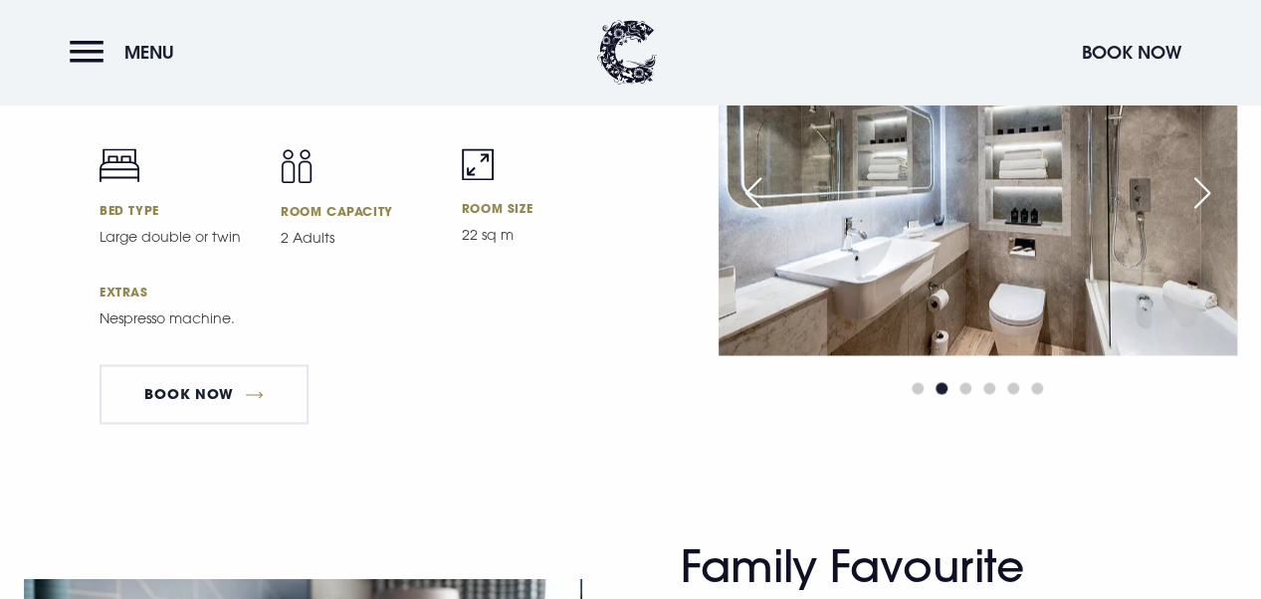
click at [1027, 264] on img at bounding box center [977, 182] width 518 height 345
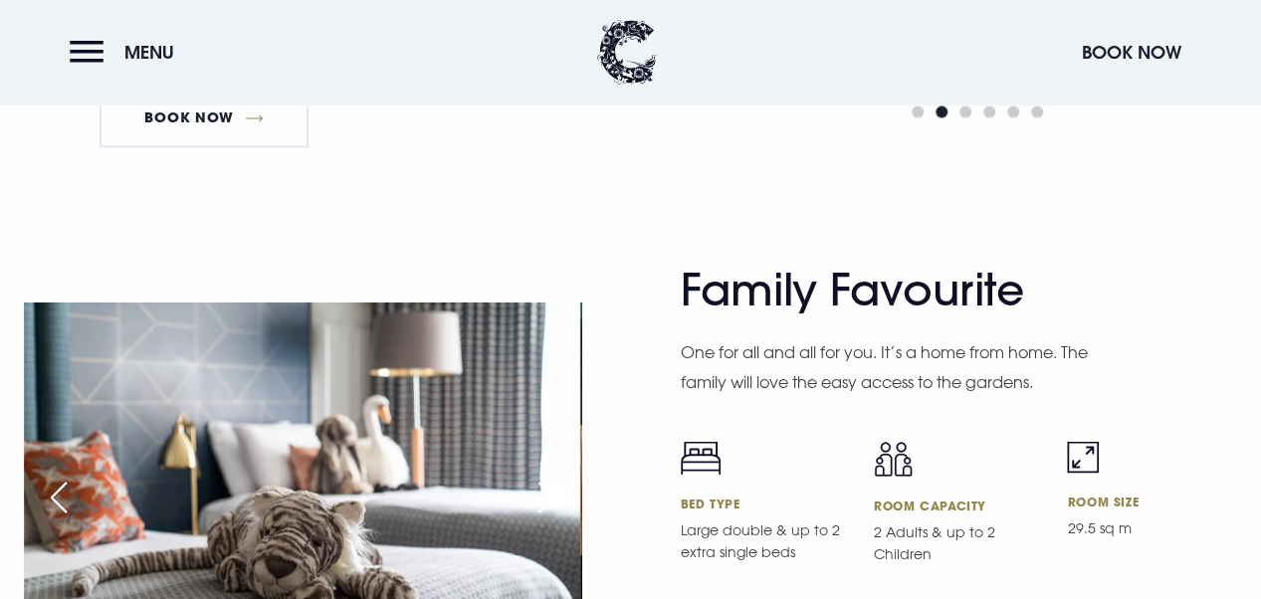
scroll to position [5712, 0]
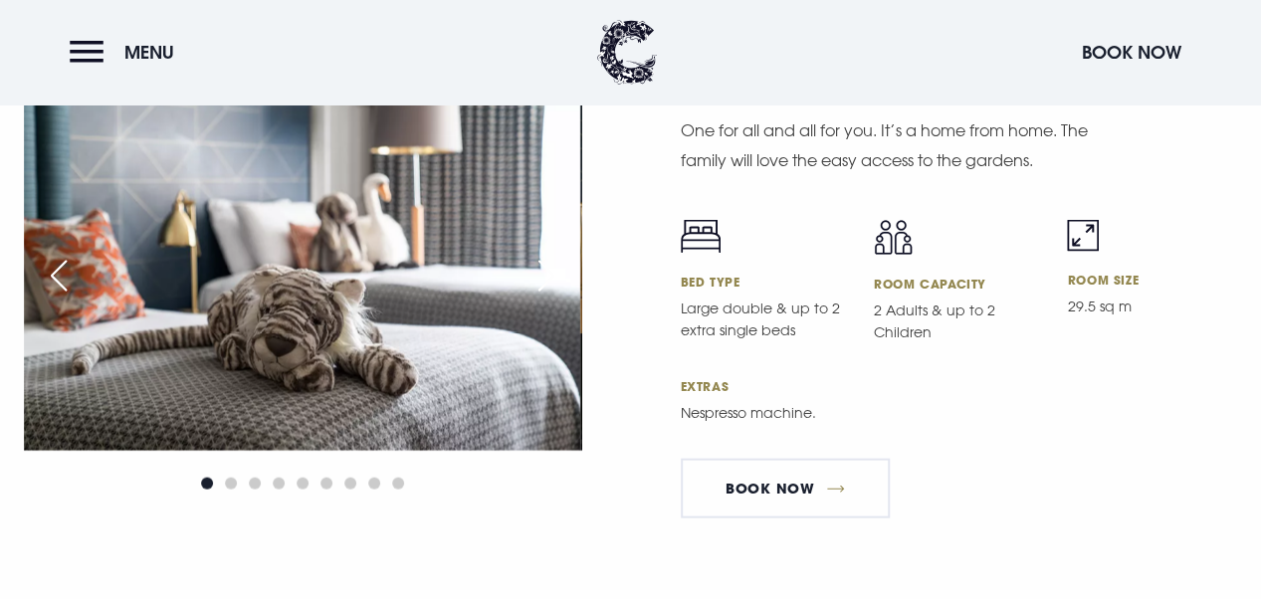
click at [543, 296] on div "Next slide" at bounding box center [546, 276] width 50 height 44
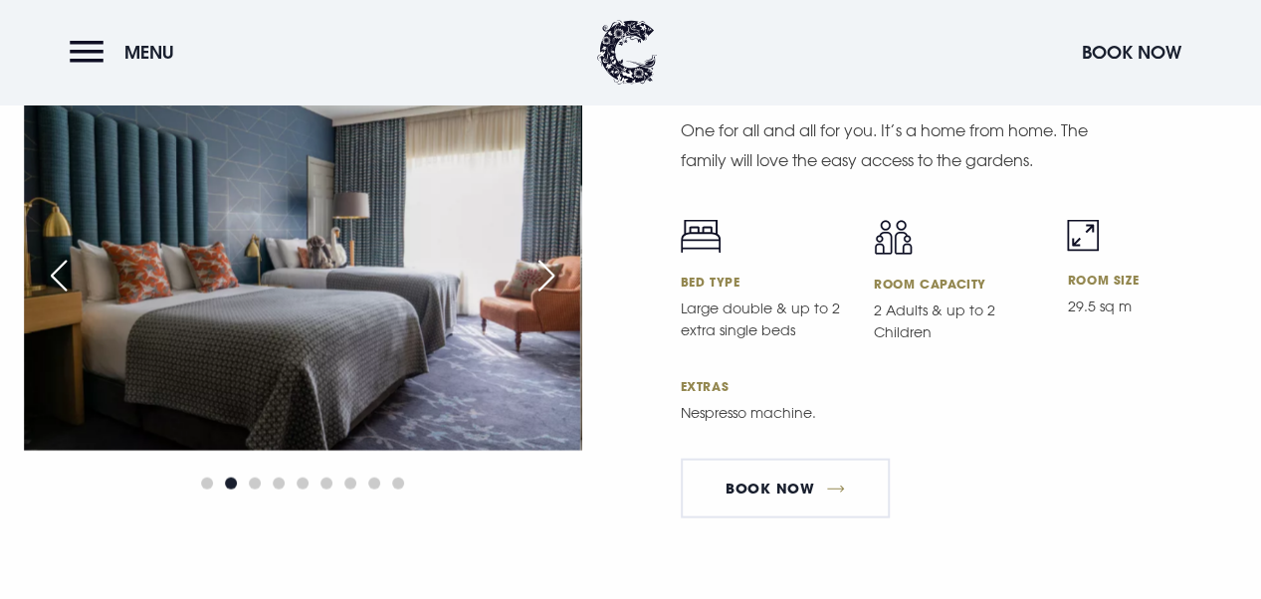
click at [543, 296] on div "Next slide" at bounding box center [546, 276] width 50 height 44
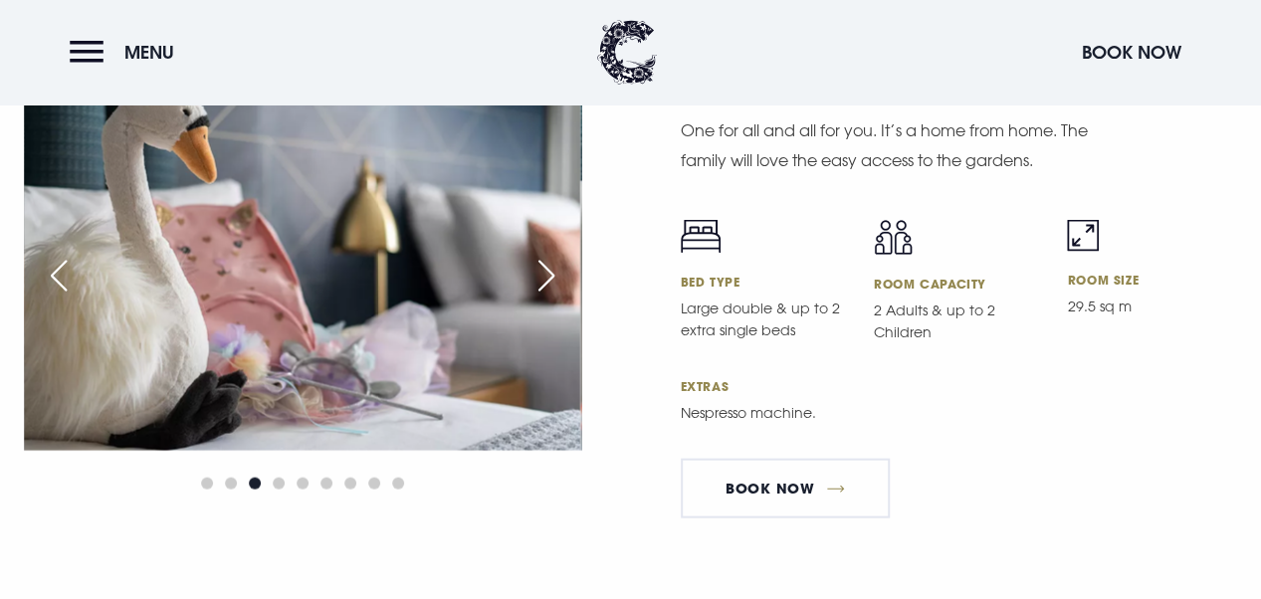
click at [543, 296] on div "Next slide" at bounding box center [546, 276] width 50 height 44
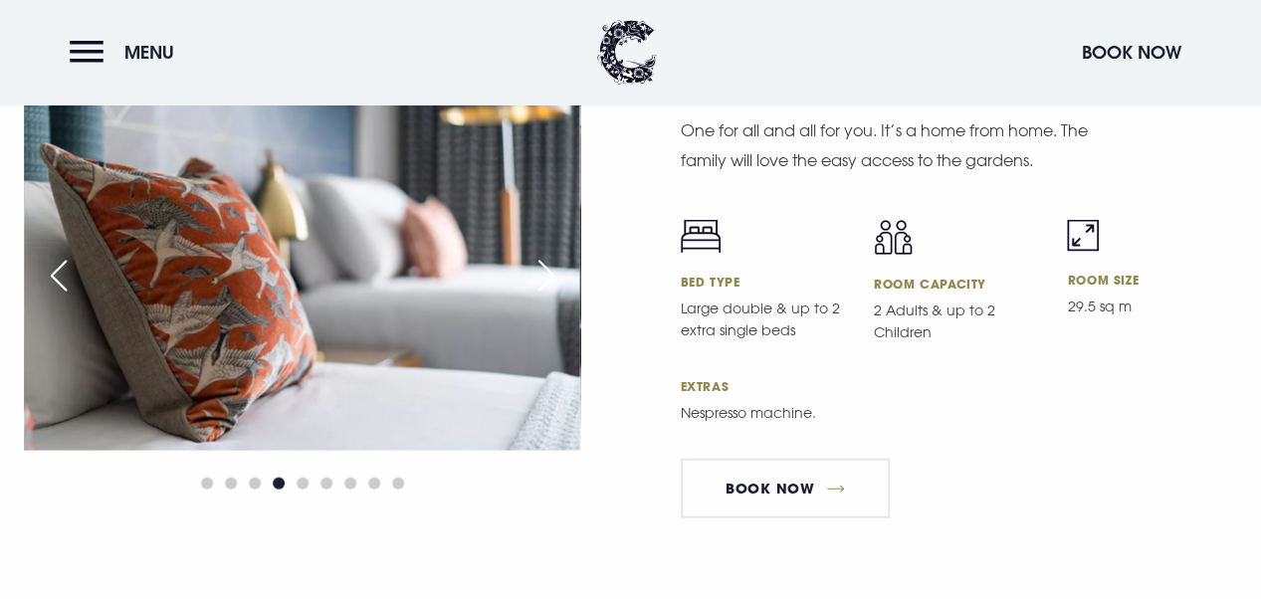
click at [543, 296] on div "Next slide" at bounding box center [546, 276] width 50 height 44
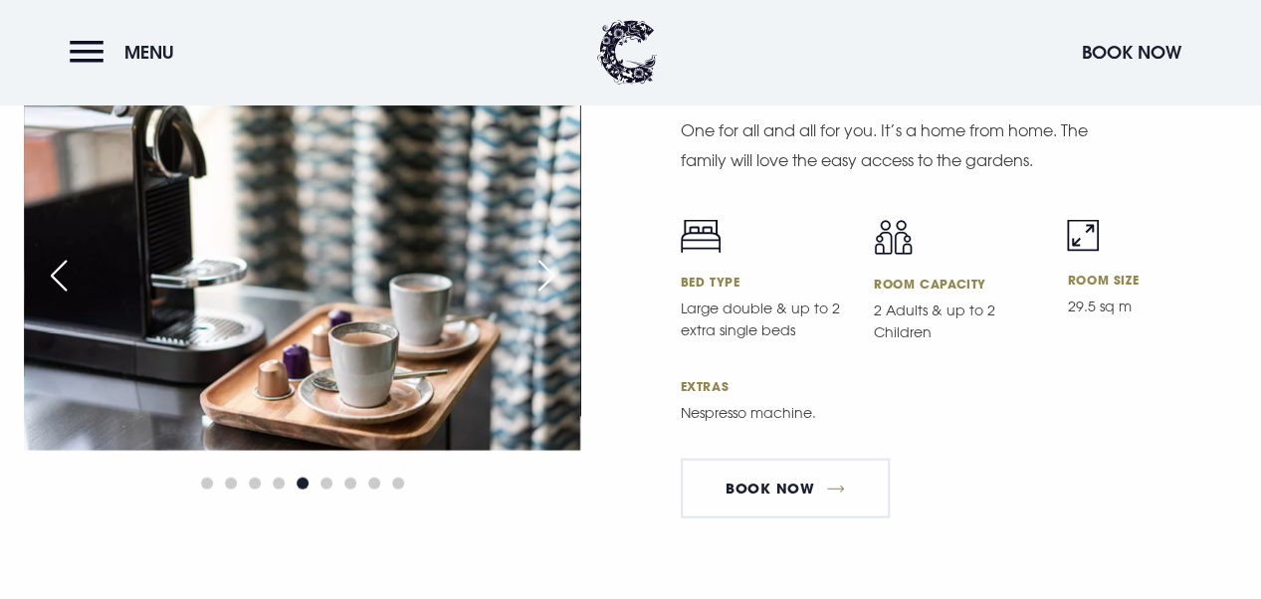
click at [543, 296] on div "Next slide" at bounding box center [546, 276] width 50 height 44
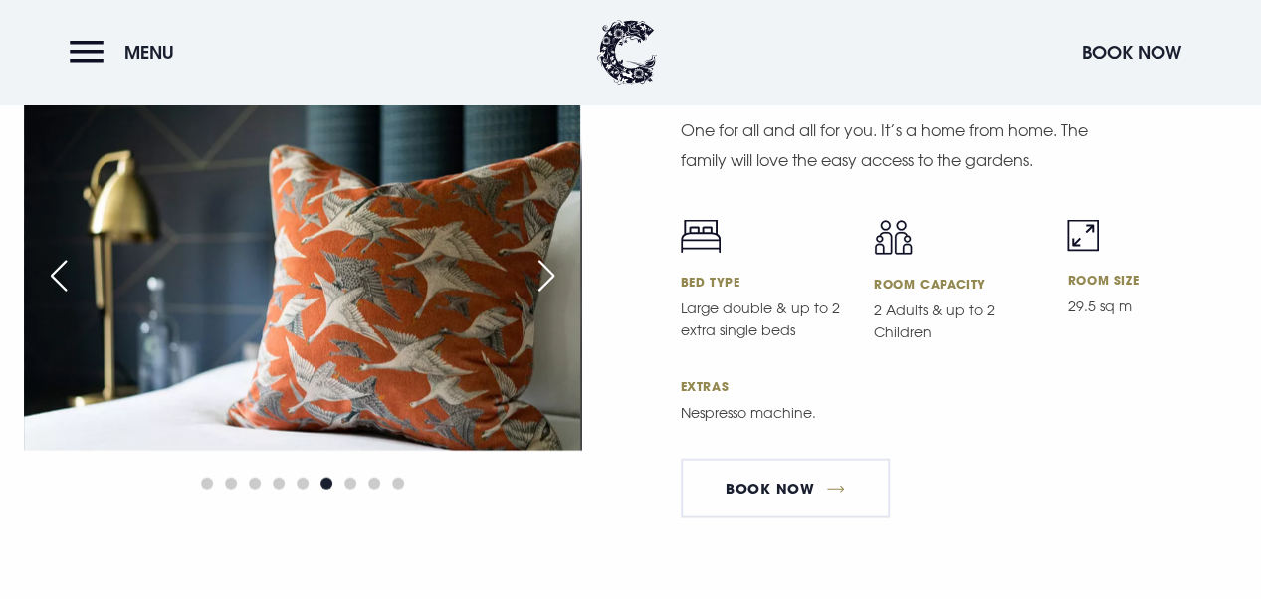
click at [543, 296] on div "Next slide" at bounding box center [546, 276] width 50 height 44
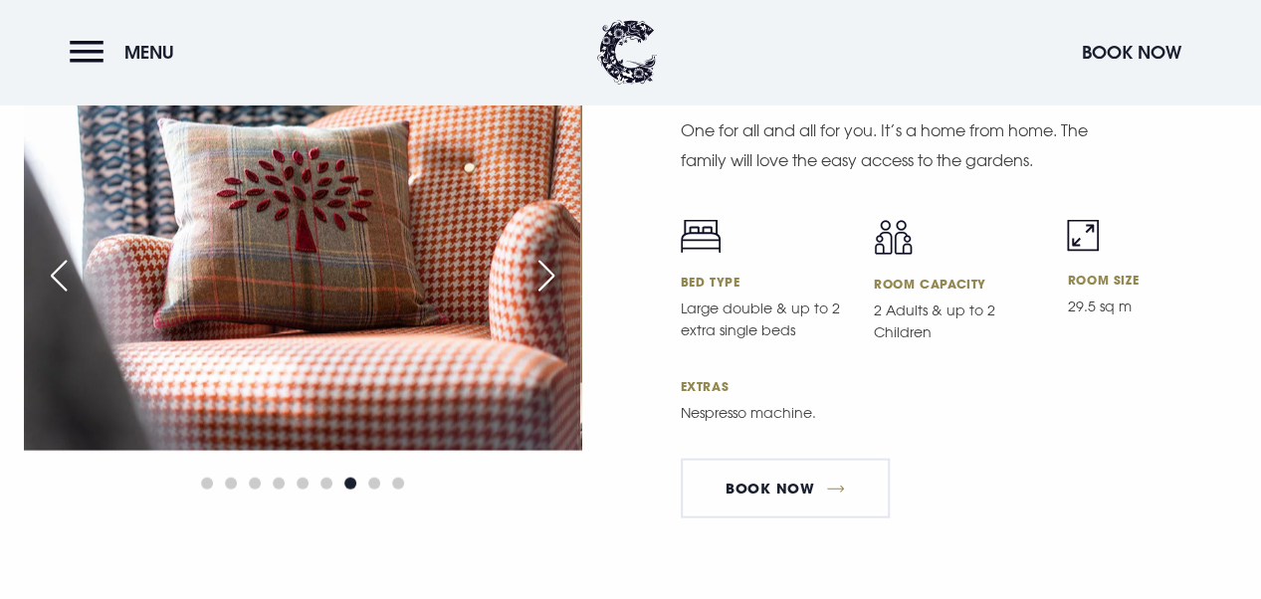
click at [543, 296] on div "Next slide" at bounding box center [546, 276] width 50 height 44
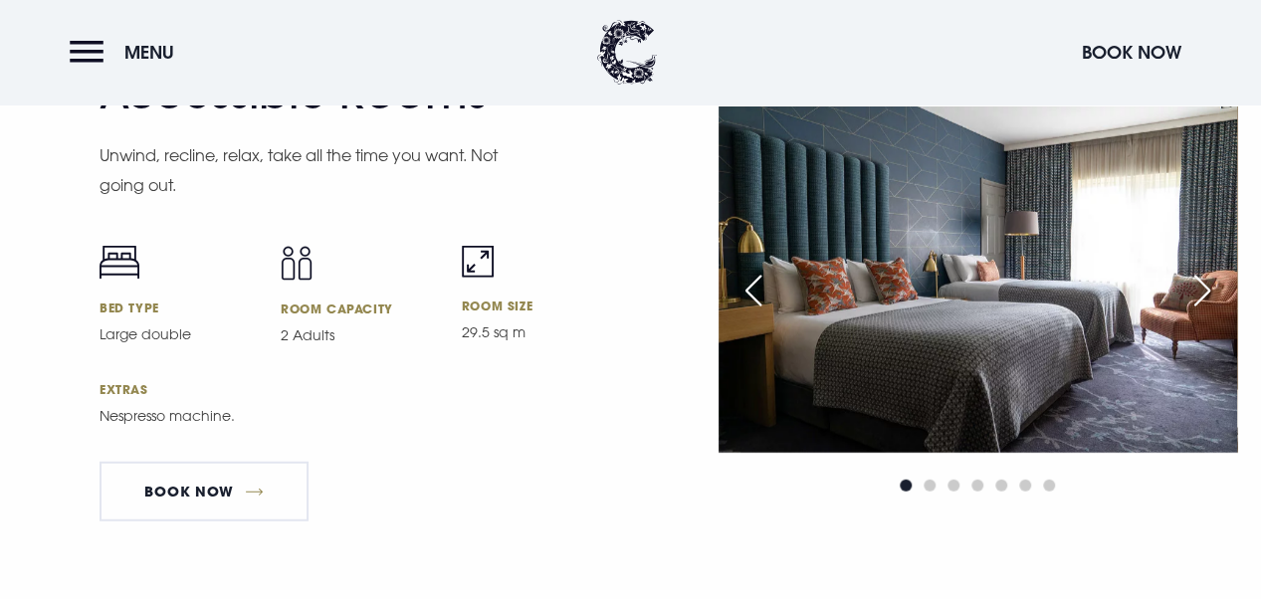
scroll to position [6309, 0]
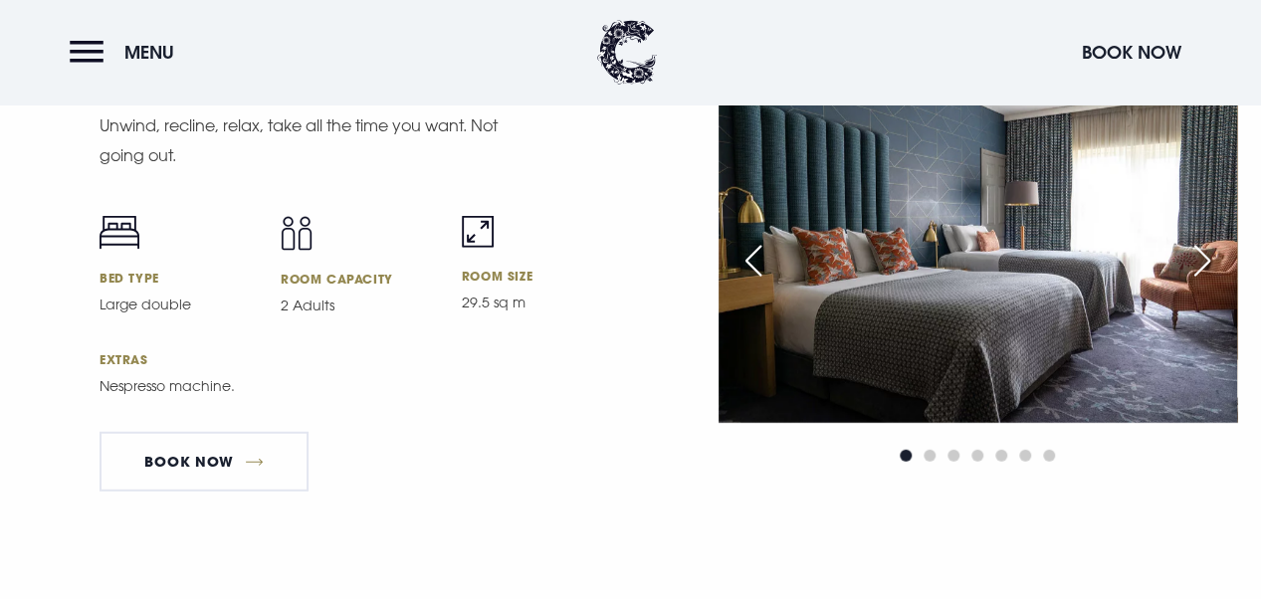
click at [1158, 302] on img at bounding box center [977, 249] width 518 height 345
click at [1196, 283] on div "Next slide" at bounding box center [1202, 261] width 50 height 44
click at [1208, 283] on div "Next slide" at bounding box center [1202, 261] width 50 height 44
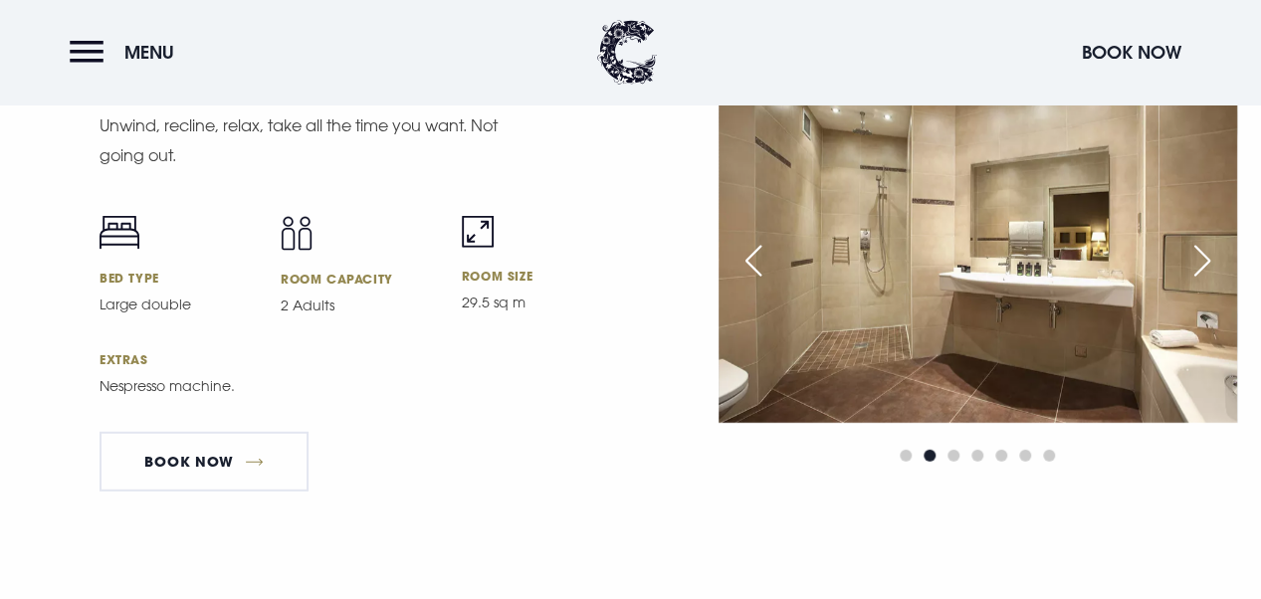
click at [1208, 283] on div "Next slide" at bounding box center [1202, 261] width 50 height 44
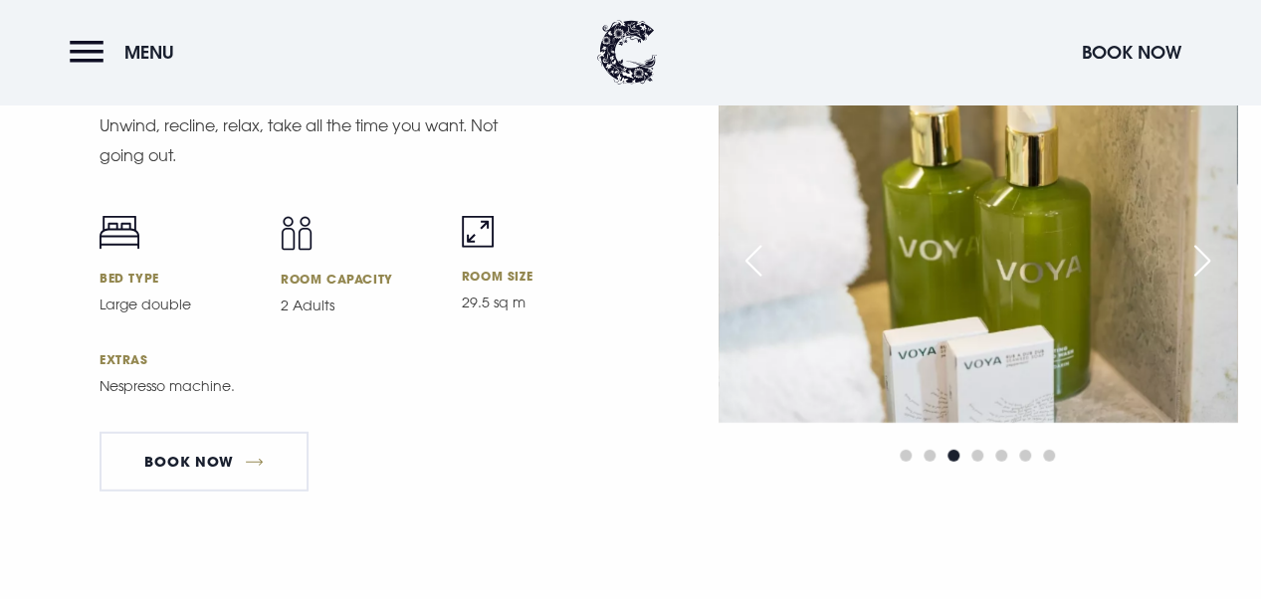
click at [1208, 283] on div "Next slide" at bounding box center [1202, 261] width 50 height 44
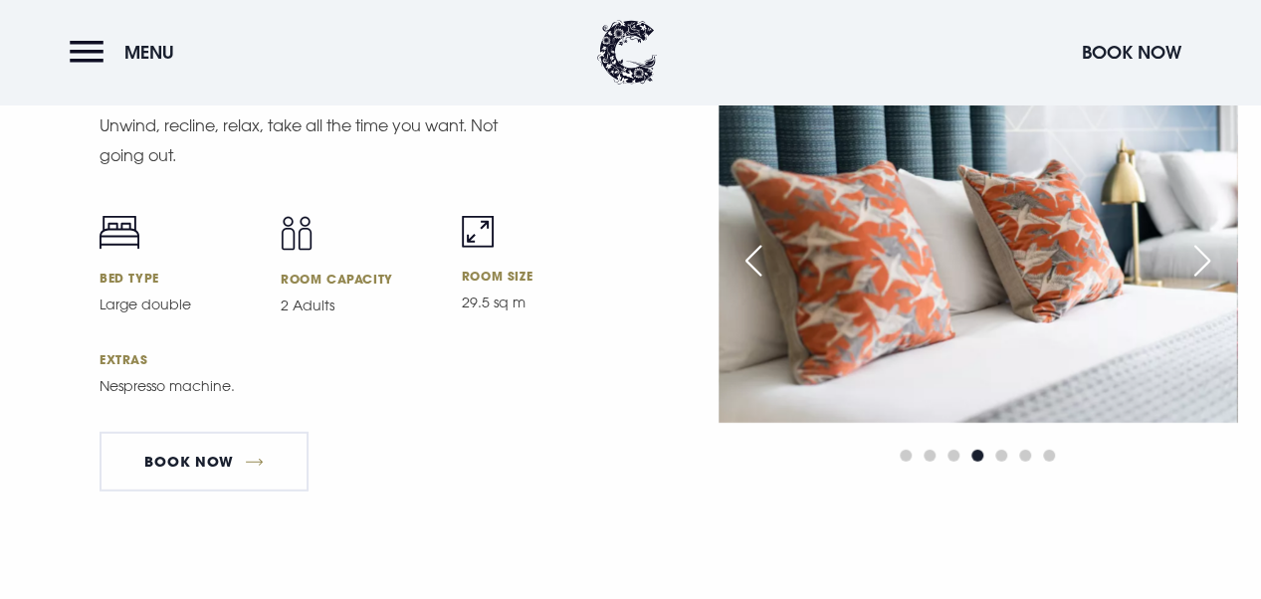
click at [1208, 283] on div "Next slide" at bounding box center [1202, 261] width 50 height 44
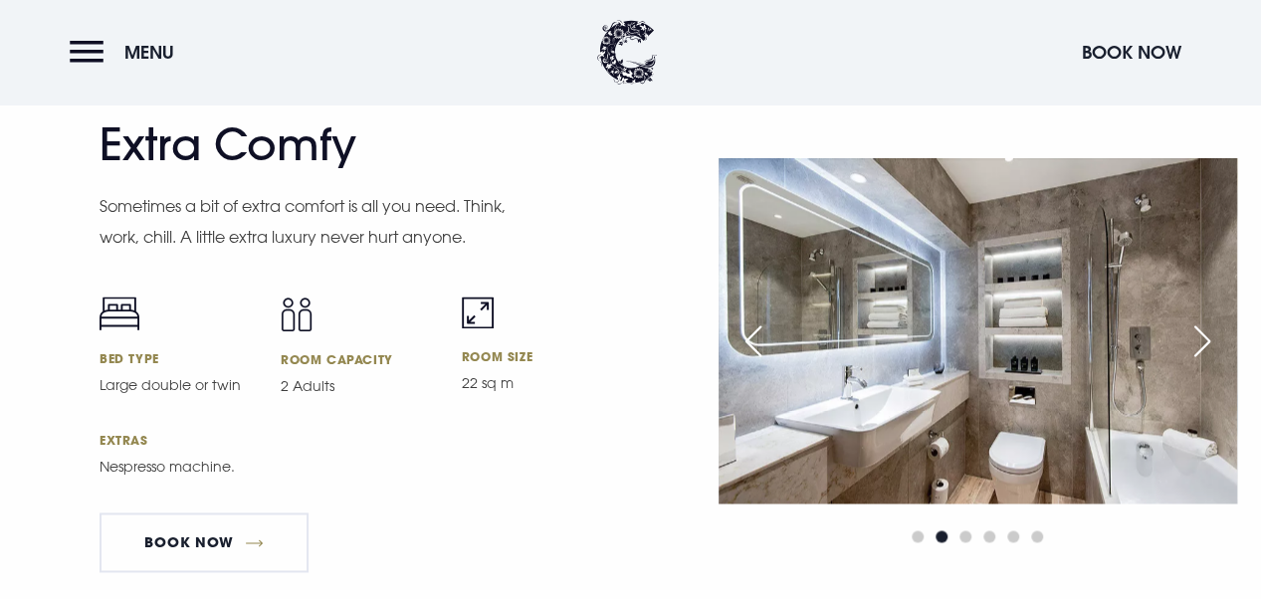
scroll to position [5115, 0]
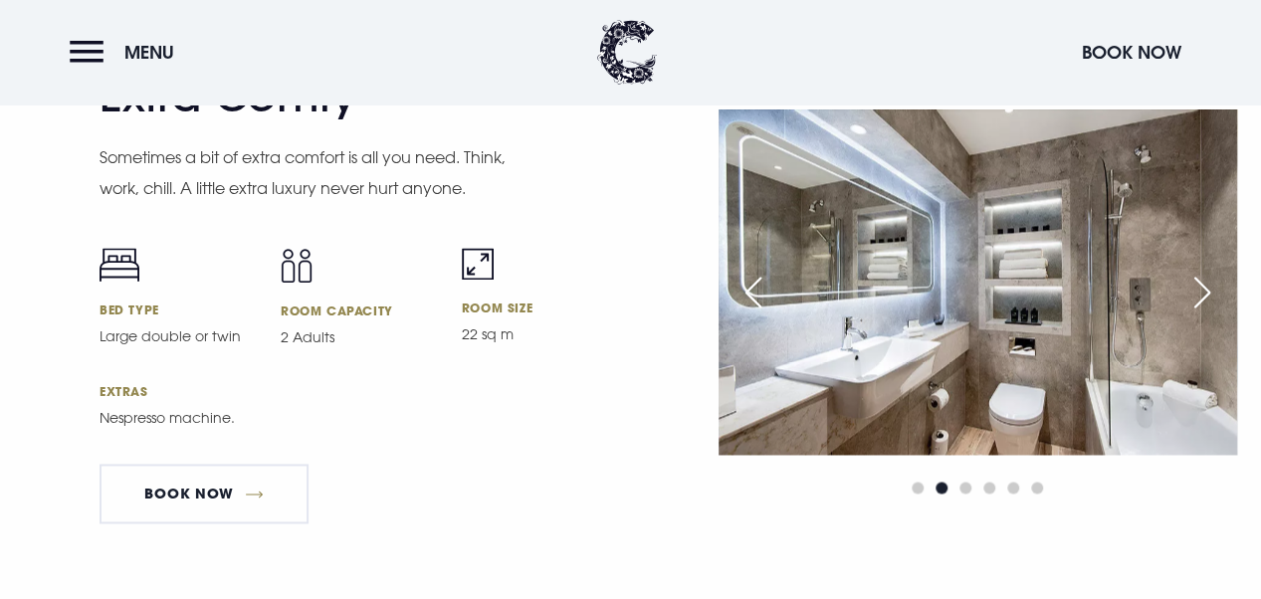
click at [1190, 314] on div "Next slide" at bounding box center [1202, 293] width 50 height 44
click at [1205, 314] on div "Next slide" at bounding box center [1202, 293] width 50 height 44
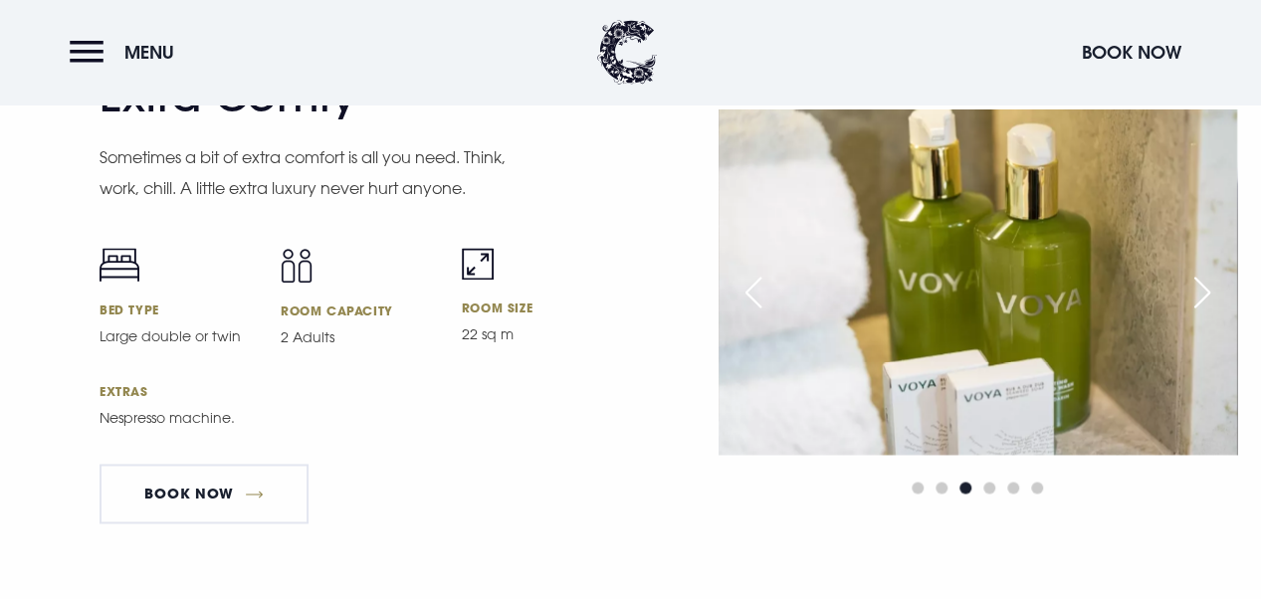
click at [1200, 314] on div "Next slide" at bounding box center [1202, 293] width 50 height 44
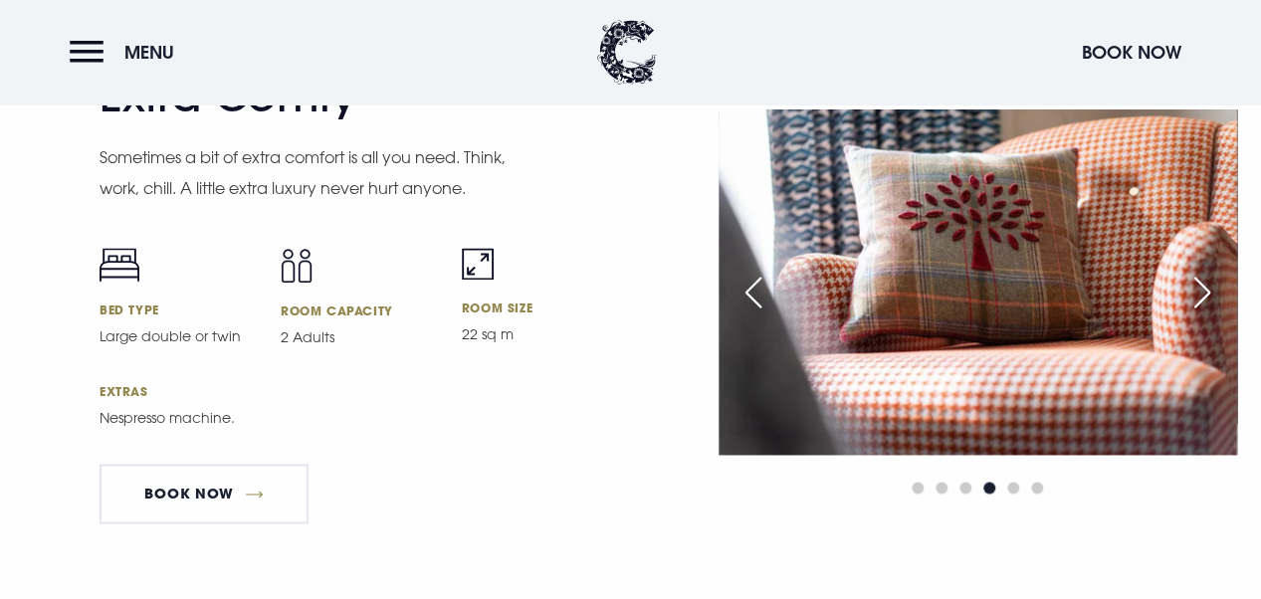
click at [1200, 314] on div "Next slide" at bounding box center [1202, 293] width 50 height 44
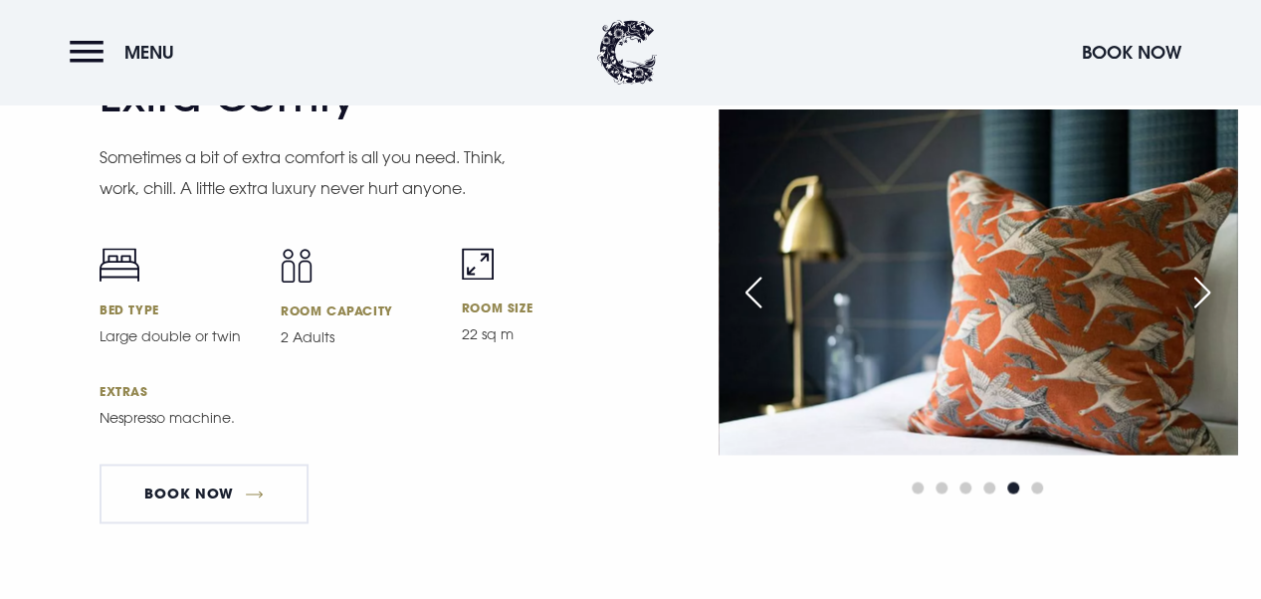
click at [1200, 314] on div "Next slide" at bounding box center [1202, 293] width 50 height 44
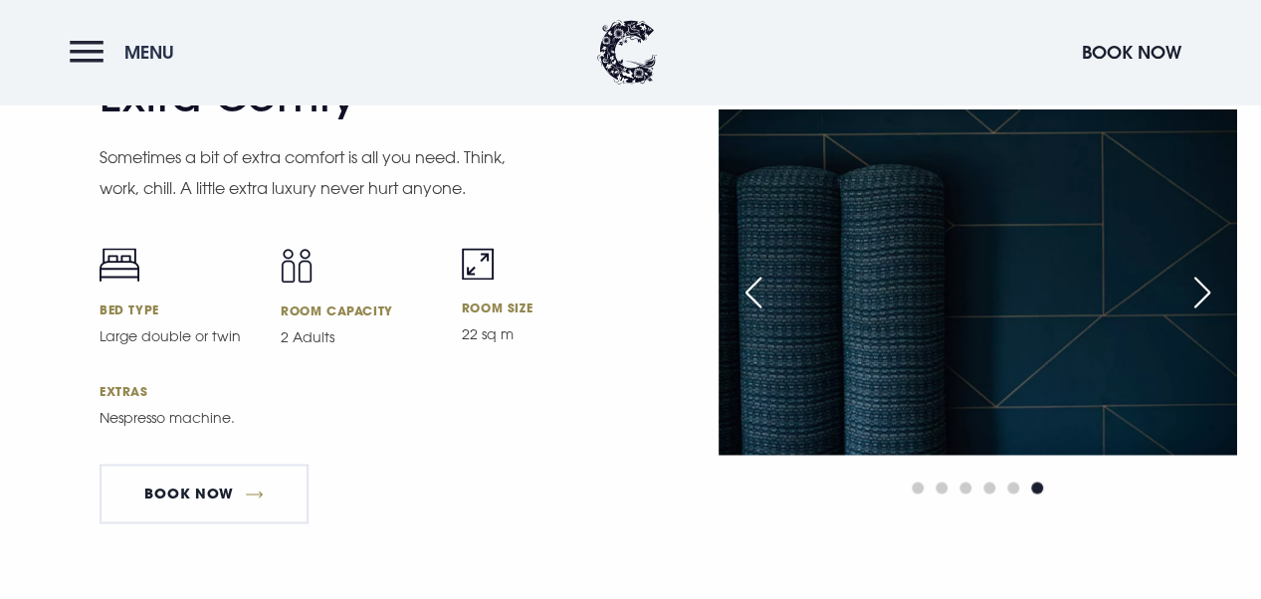
click at [102, 31] on button "Menu" at bounding box center [127, 52] width 114 height 43
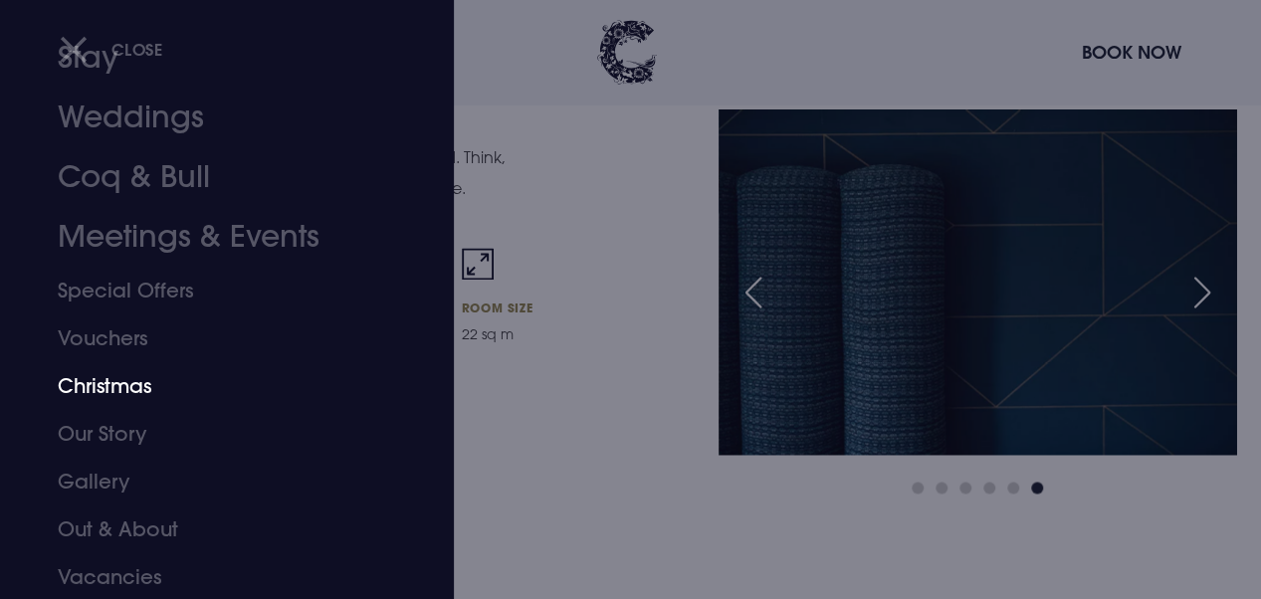
scroll to position [149, 0]
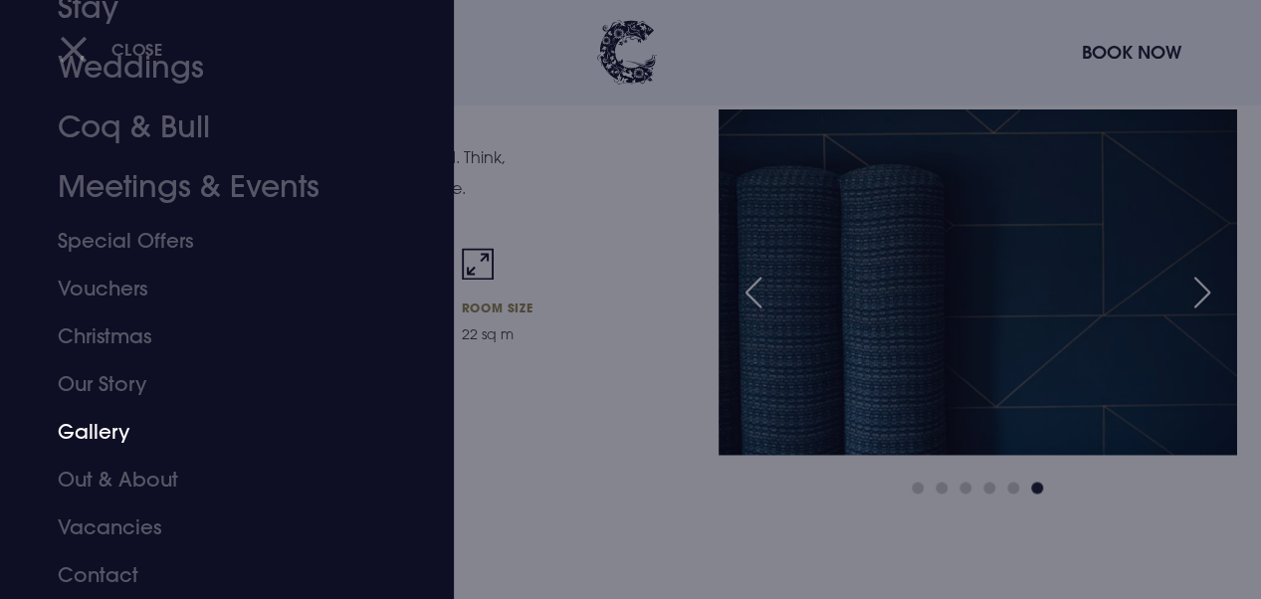
click at [113, 409] on link "Gallery" at bounding box center [213, 432] width 311 height 48
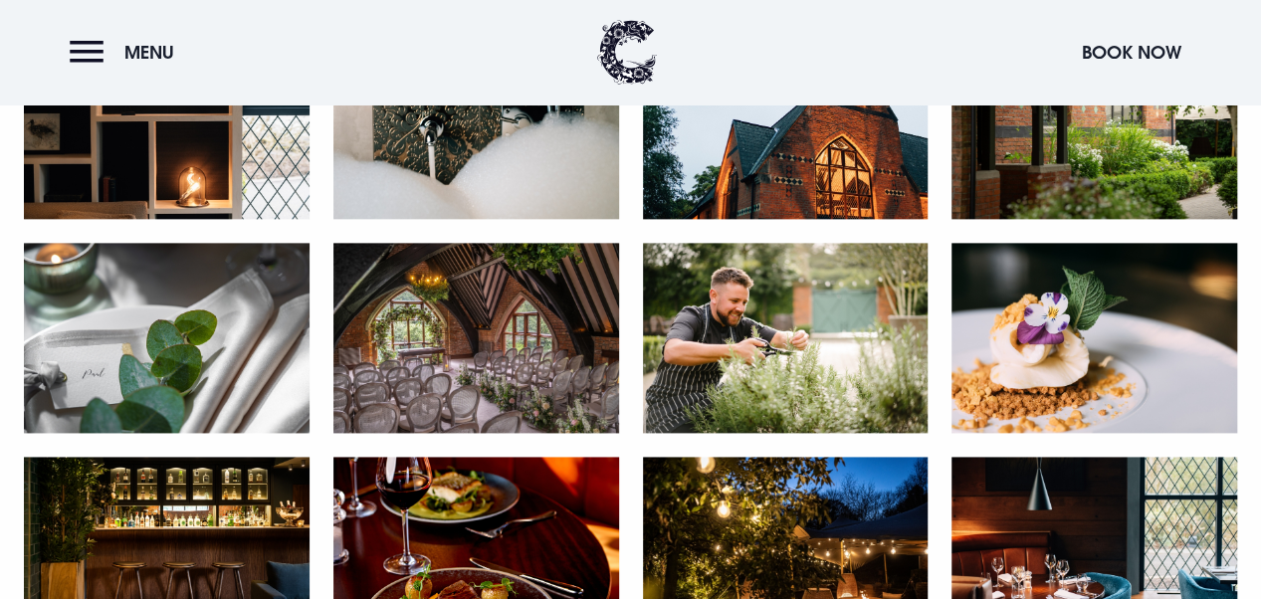
scroll to position [1294, 0]
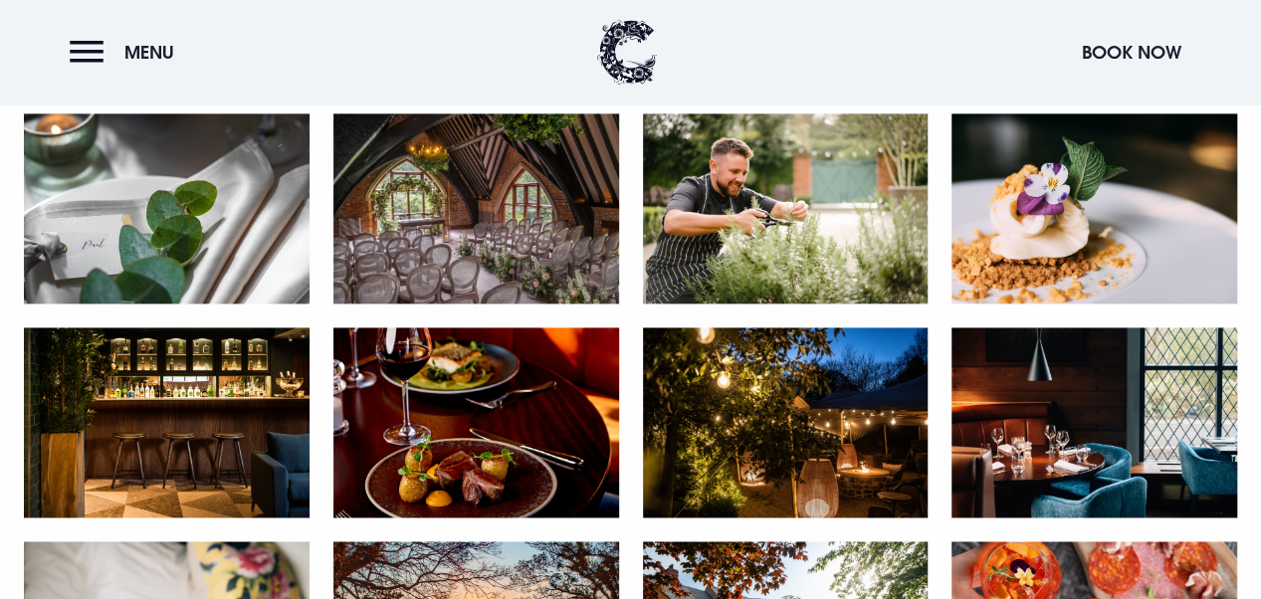
click at [807, 395] on img at bounding box center [786, 422] width 286 height 190
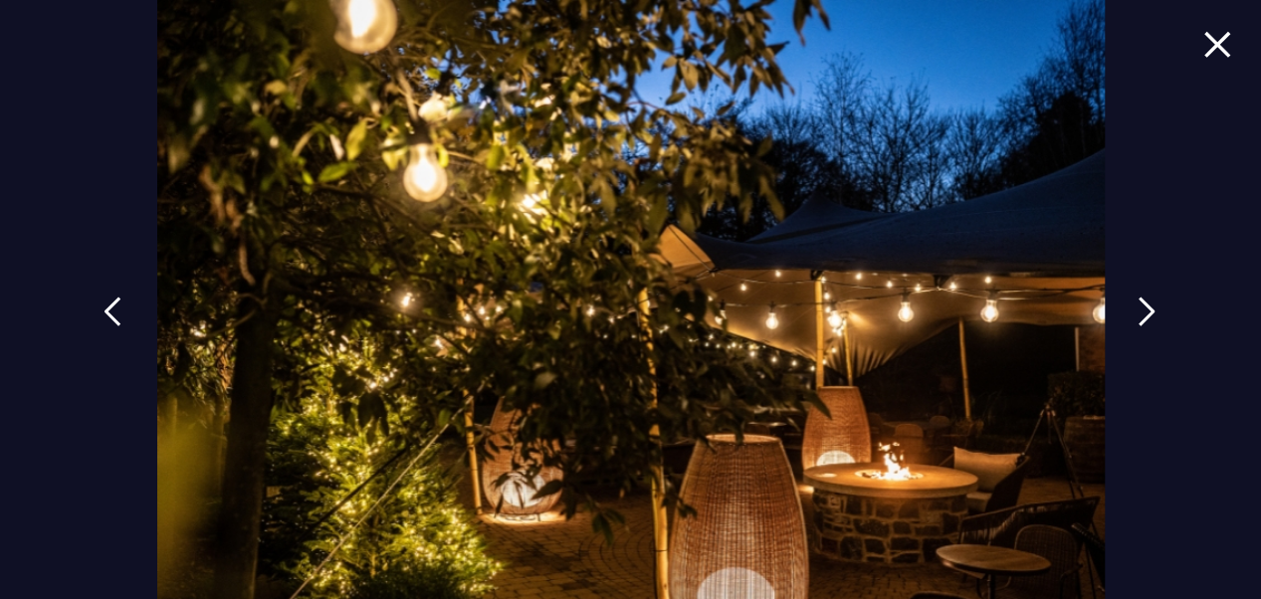
scroll to position [62, 0]
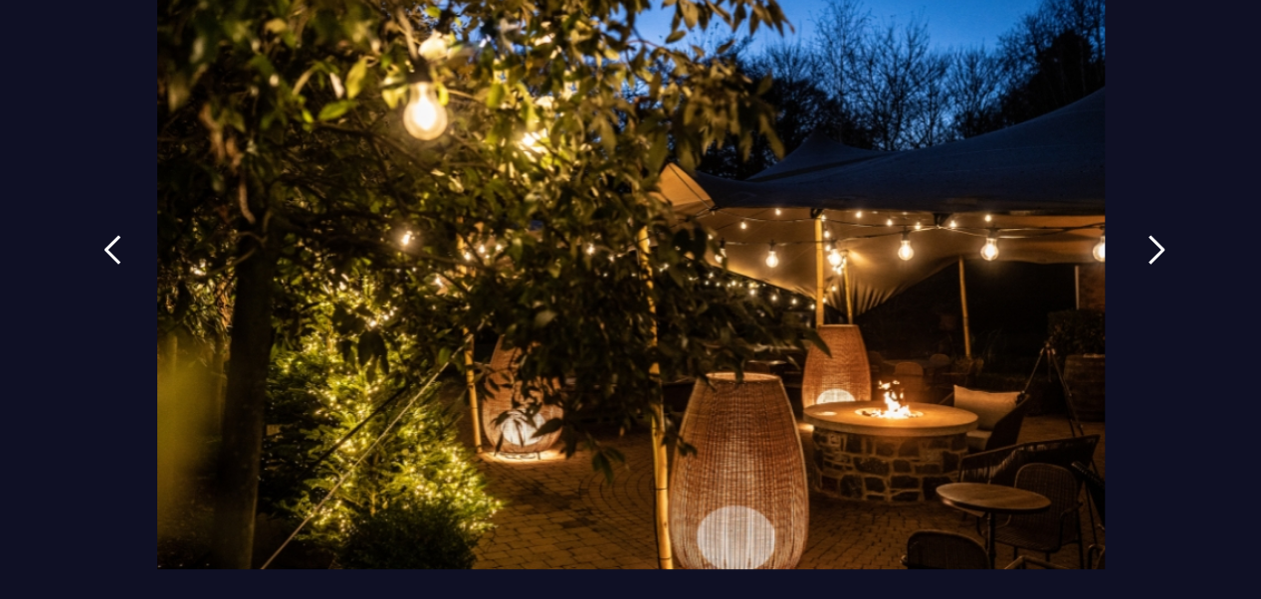
click at [1153, 253] on link at bounding box center [1156, 265] width 50 height 92
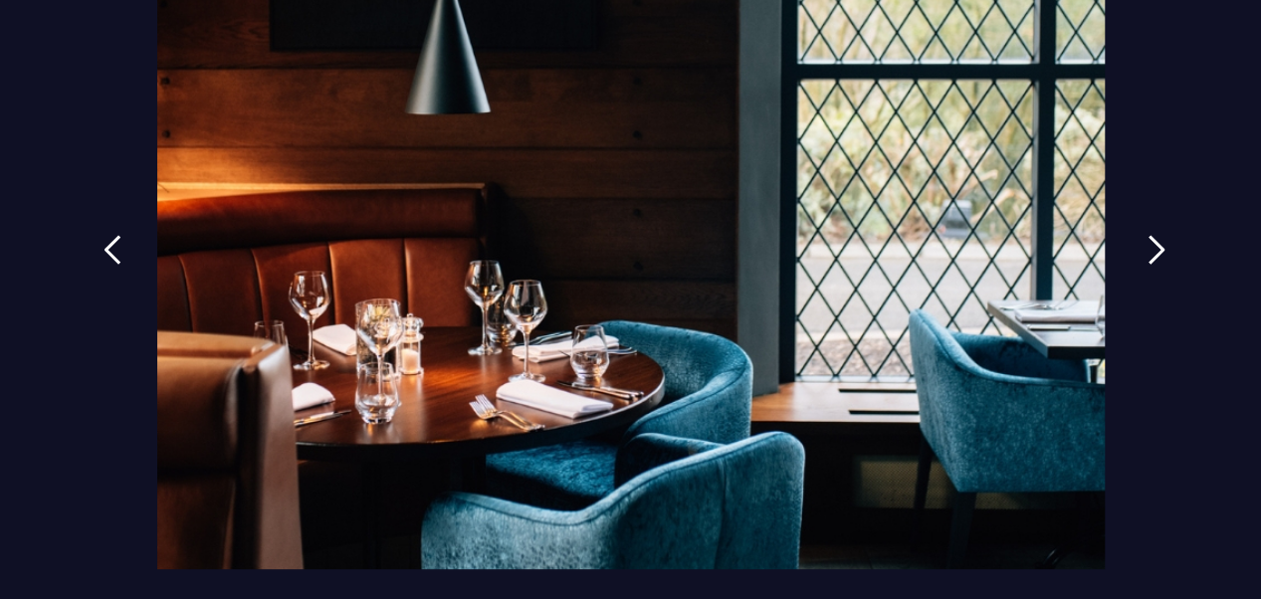
click at [1153, 253] on img at bounding box center [1156, 250] width 18 height 30
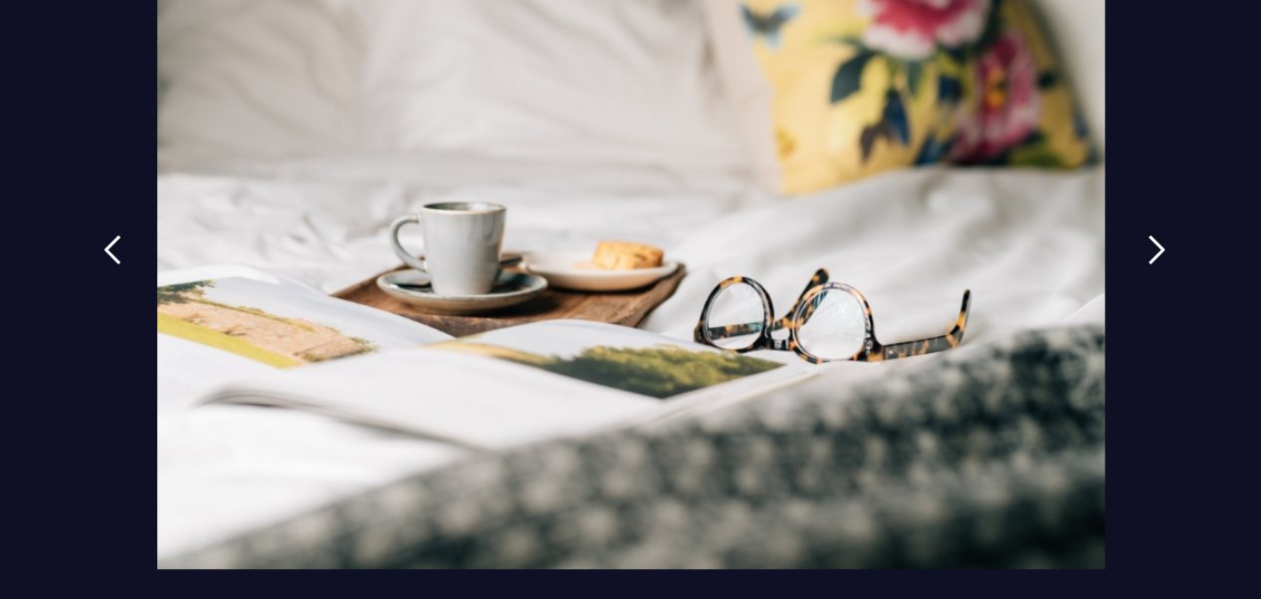
click at [1153, 253] on img at bounding box center [1156, 250] width 18 height 30
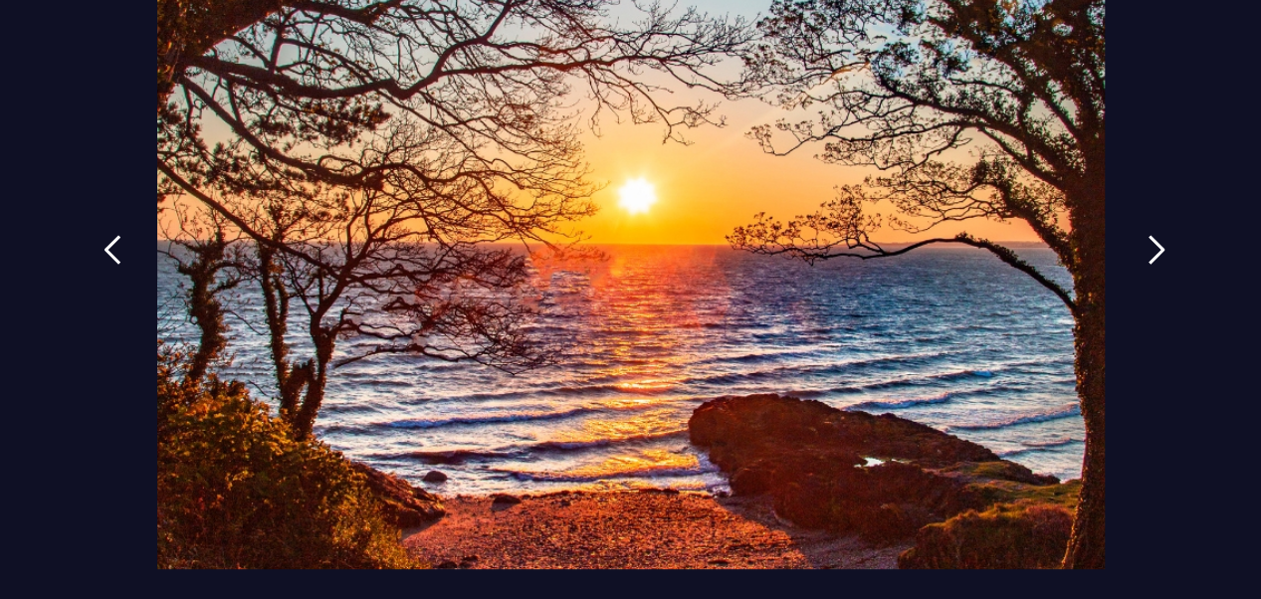
click at [1153, 253] on img at bounding box center [1156, 250] width 18 height 30
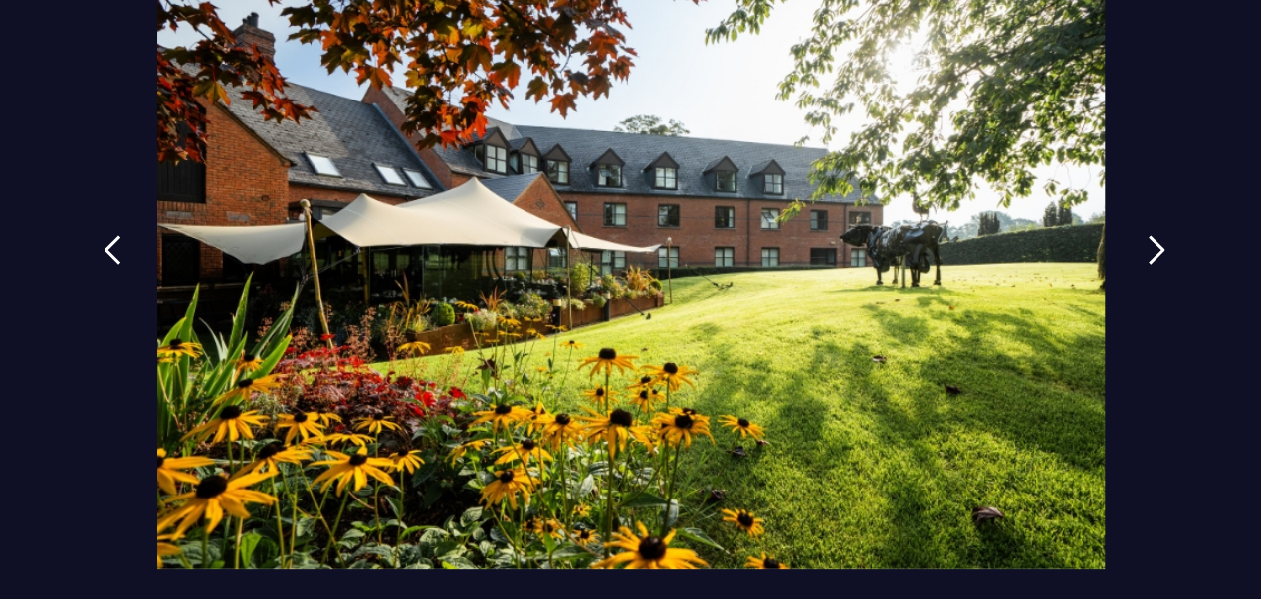
click at [1153, 253] on img at bounding box center [1156, 250] width 18 height 30
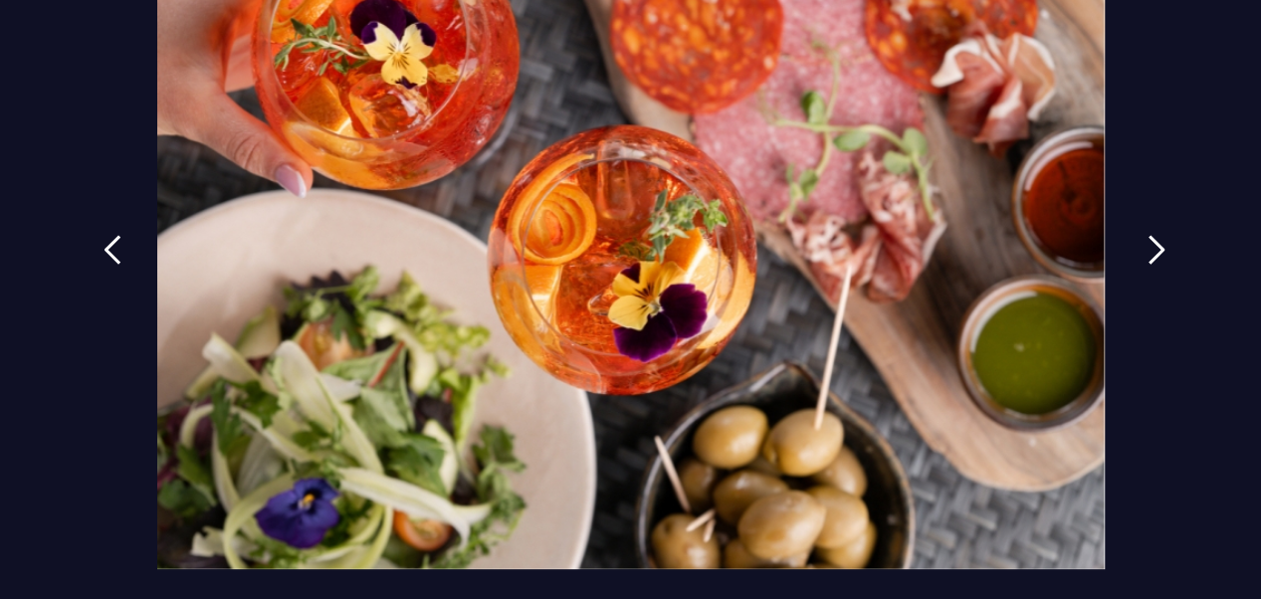
click at [1153, 253] on img at bounding box center [1156, 250] width 18 height 30
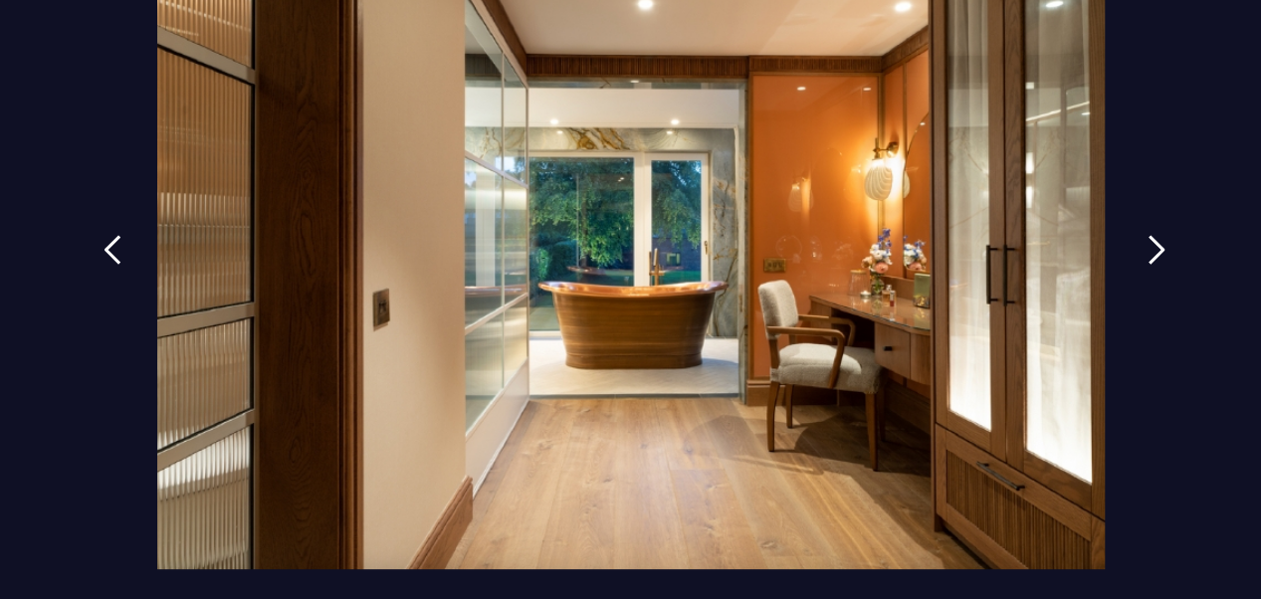
click at [1153, 253] on img at bounding box center [1156, 250] width 18 height 30
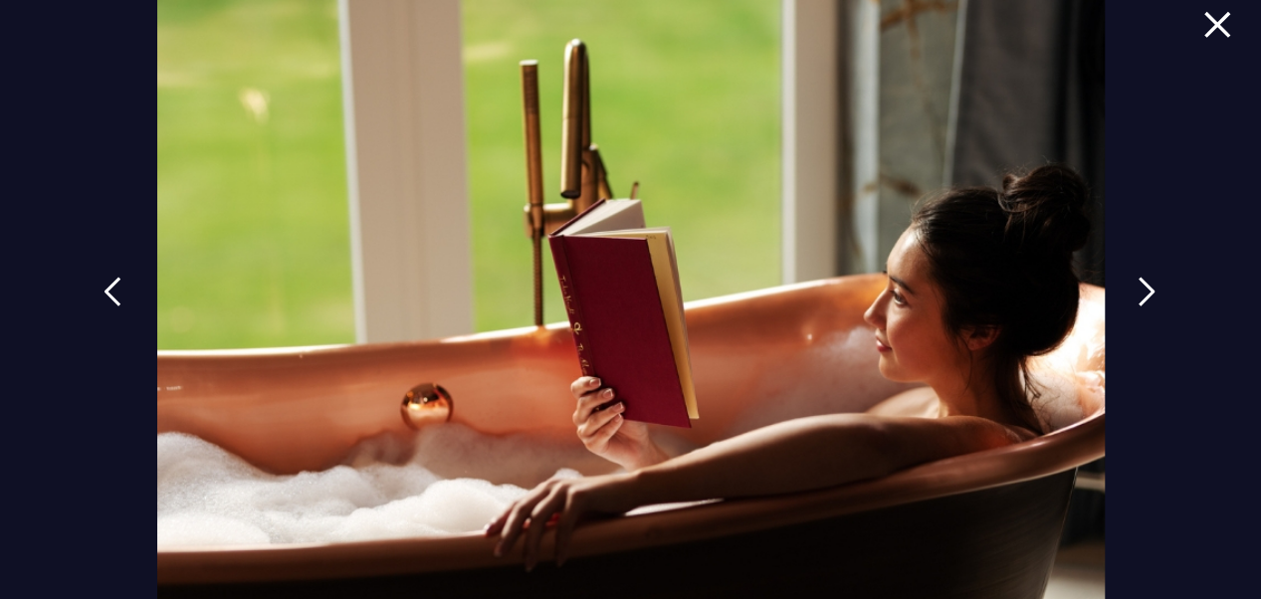
scroll to position [0, 0]
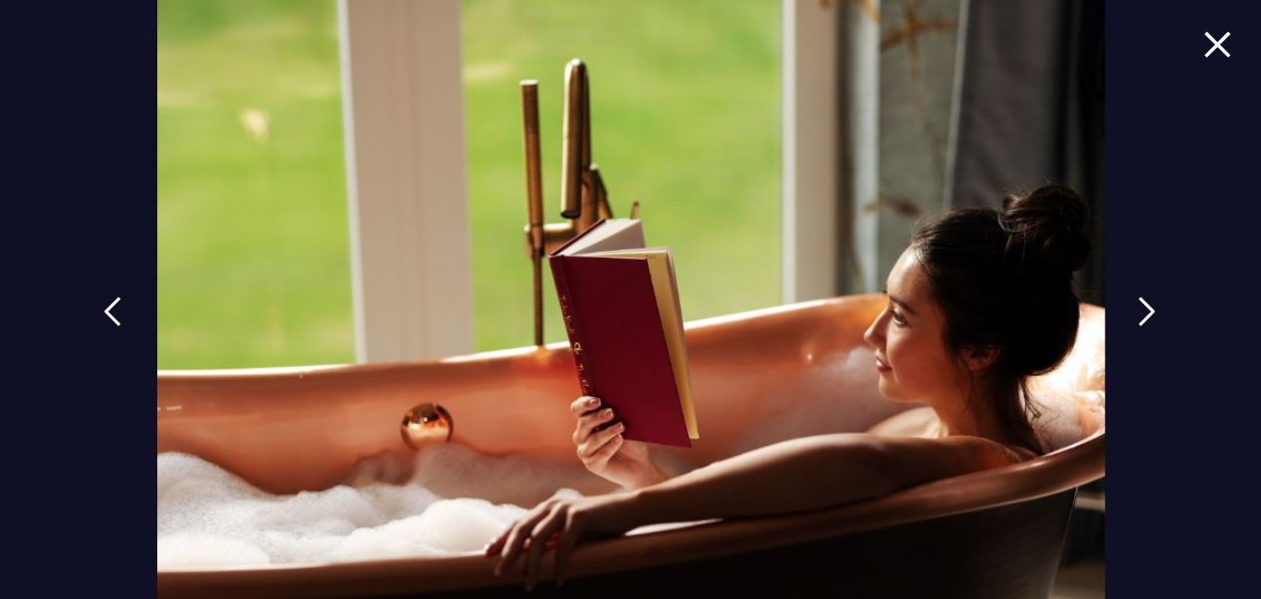
click at [1203, 43] on img at bounding box center [1217, 44] width 28 height 27
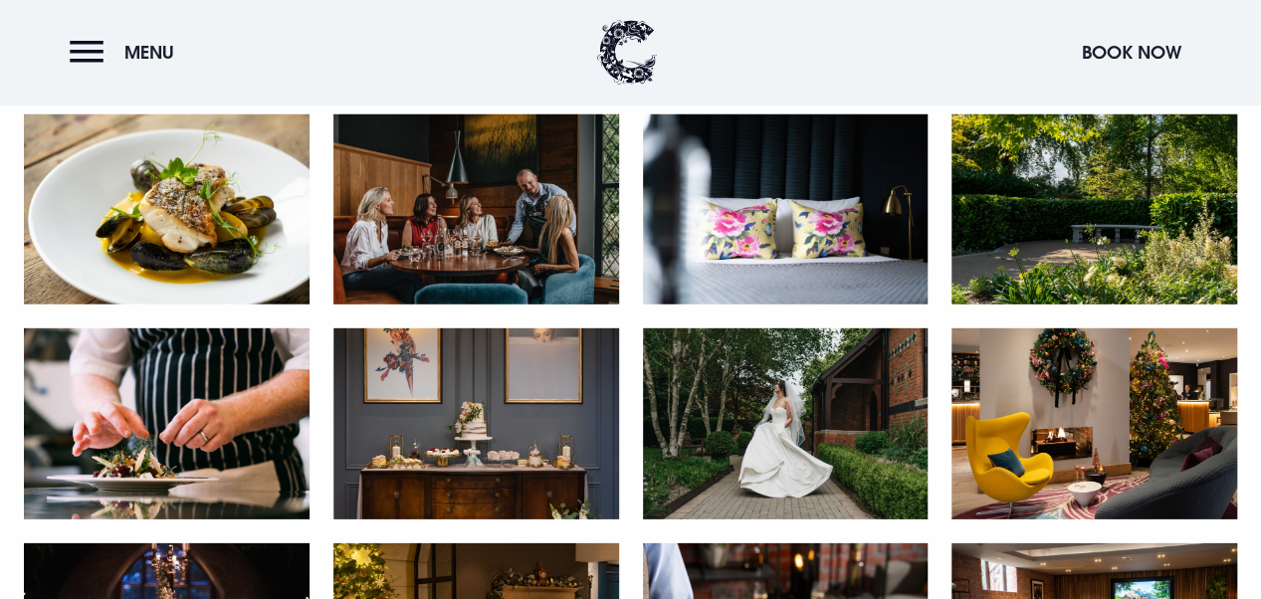
scroll to position [2786, 0]
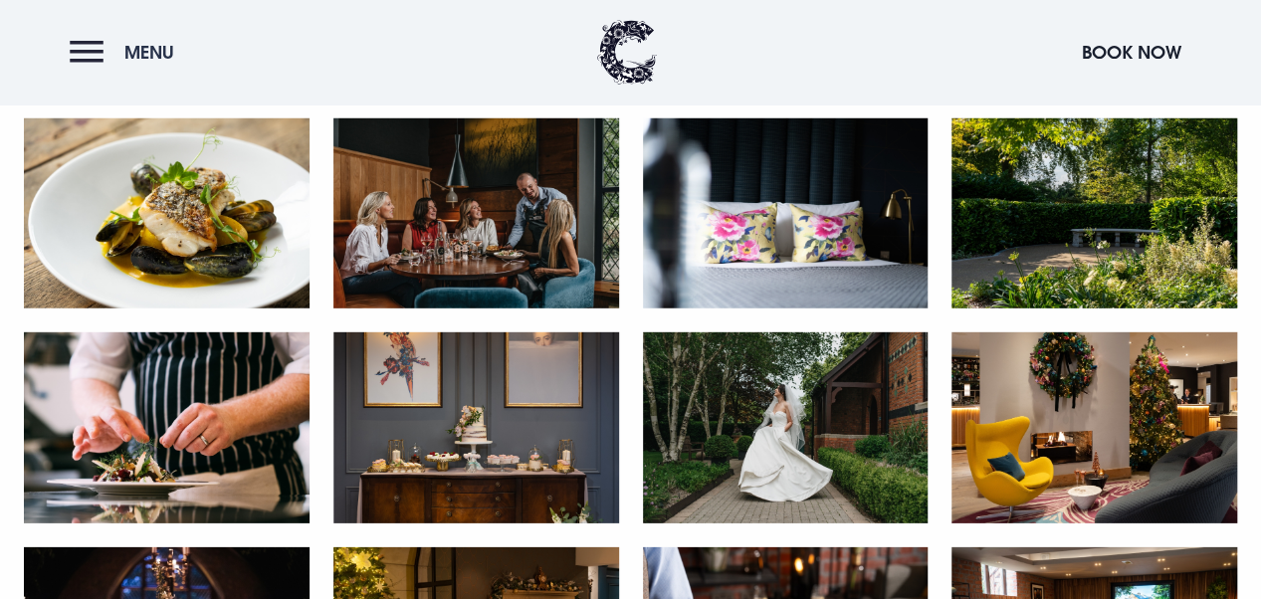
click at [74, 59] on button "Menu" at bounding box center [127, 52] width 114 height 43
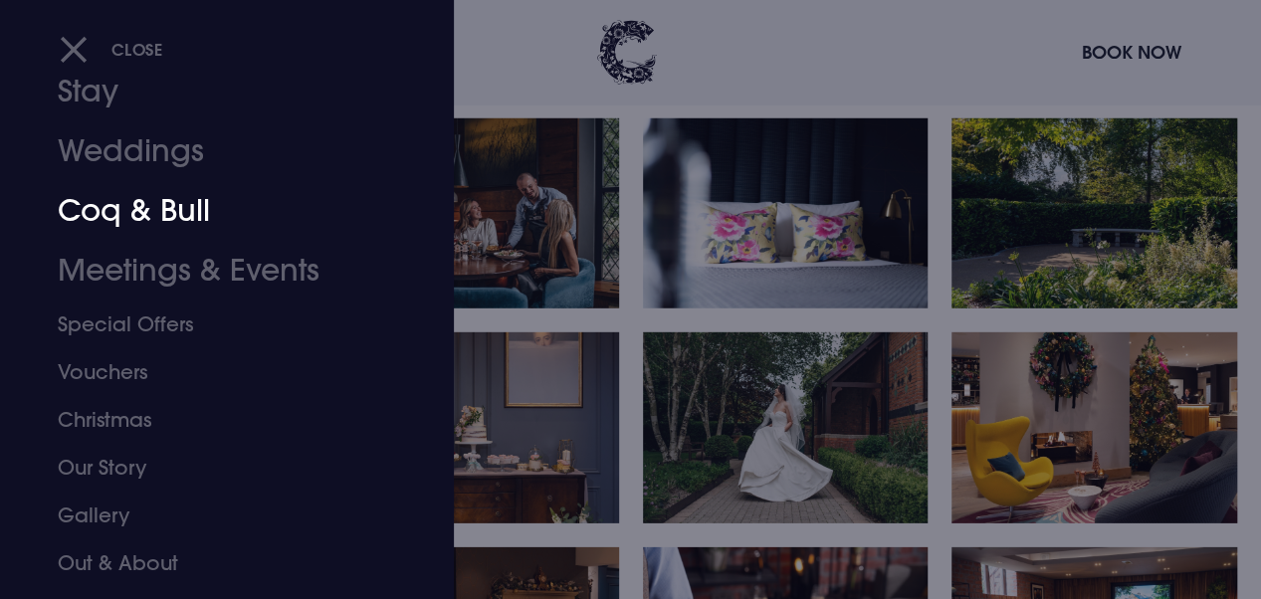
scroll to position [149, 0]
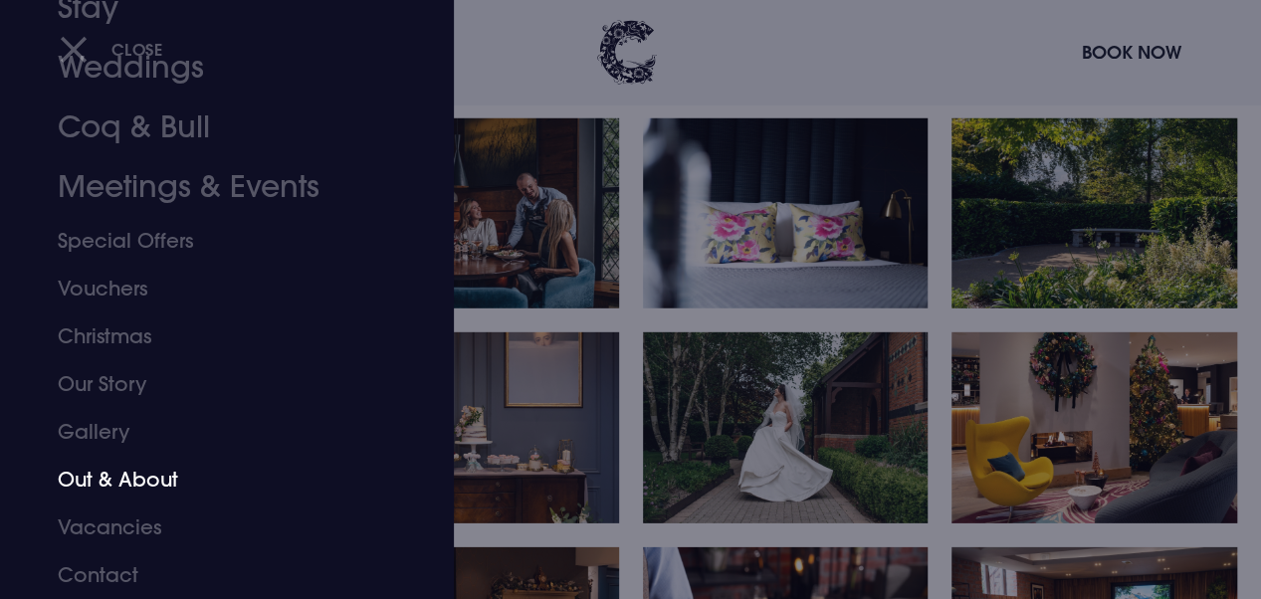
click at [131, 471] on link "Out & About" at bounding box center [213, 480] width 311 height 48
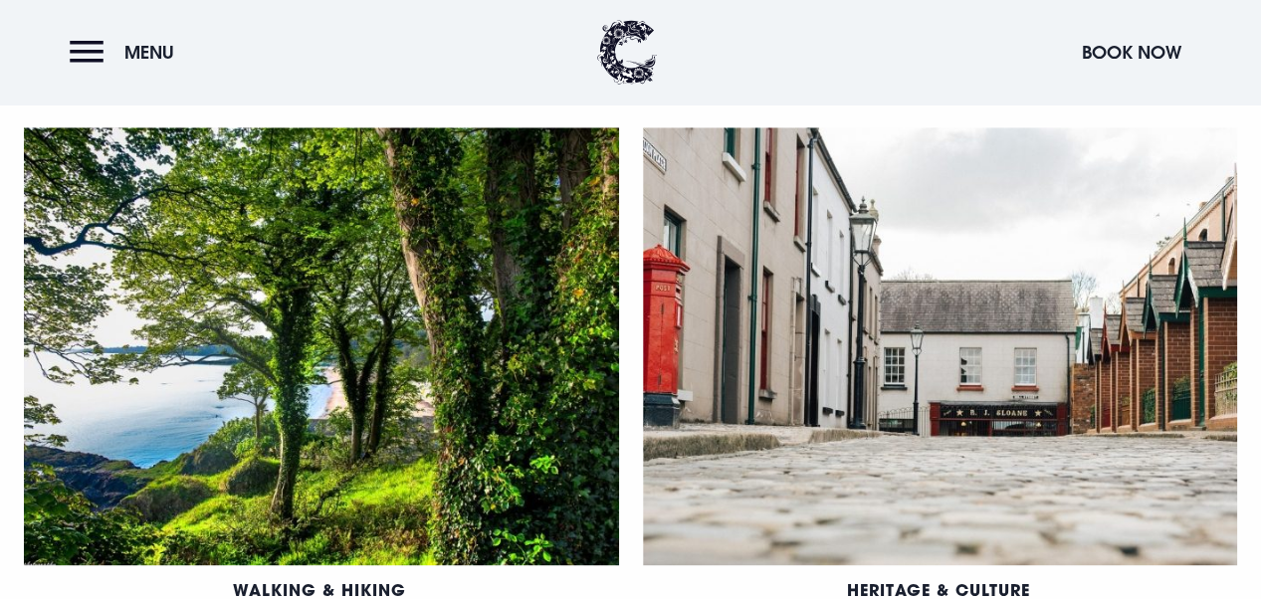
scroll to position [896, 0]
